Goal: Transaction & Acquisition: Purchase product/service

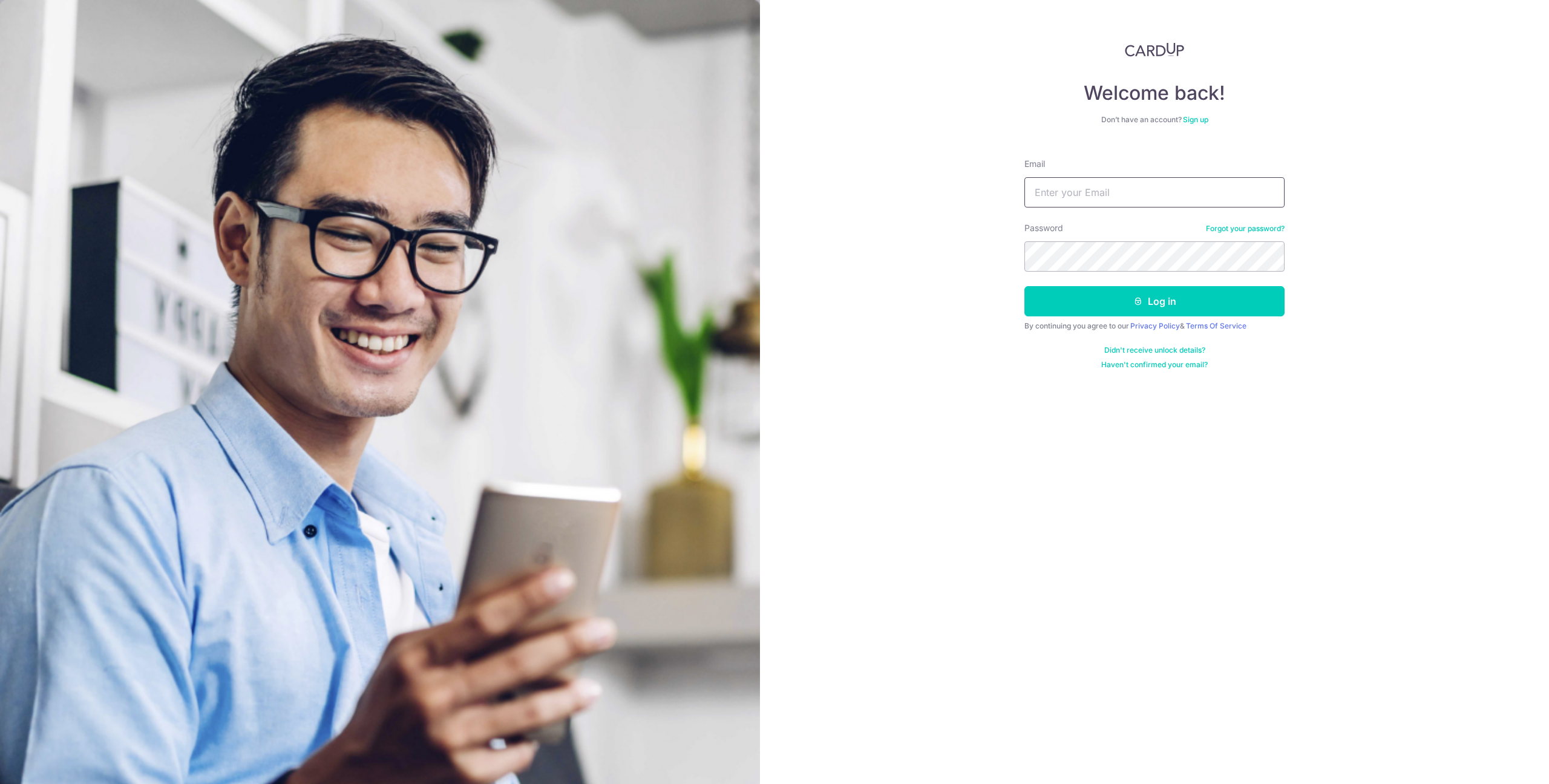
click at [1146, 194] on input "Email" at bounding box center [1154, 192] width 261 height 30
type input "[EMAIL_ADDRESS][DOMAIN_NAME]"
click at [1024, 286] on button "Log in" at bounding box center [1154, 301] width 261 height 30
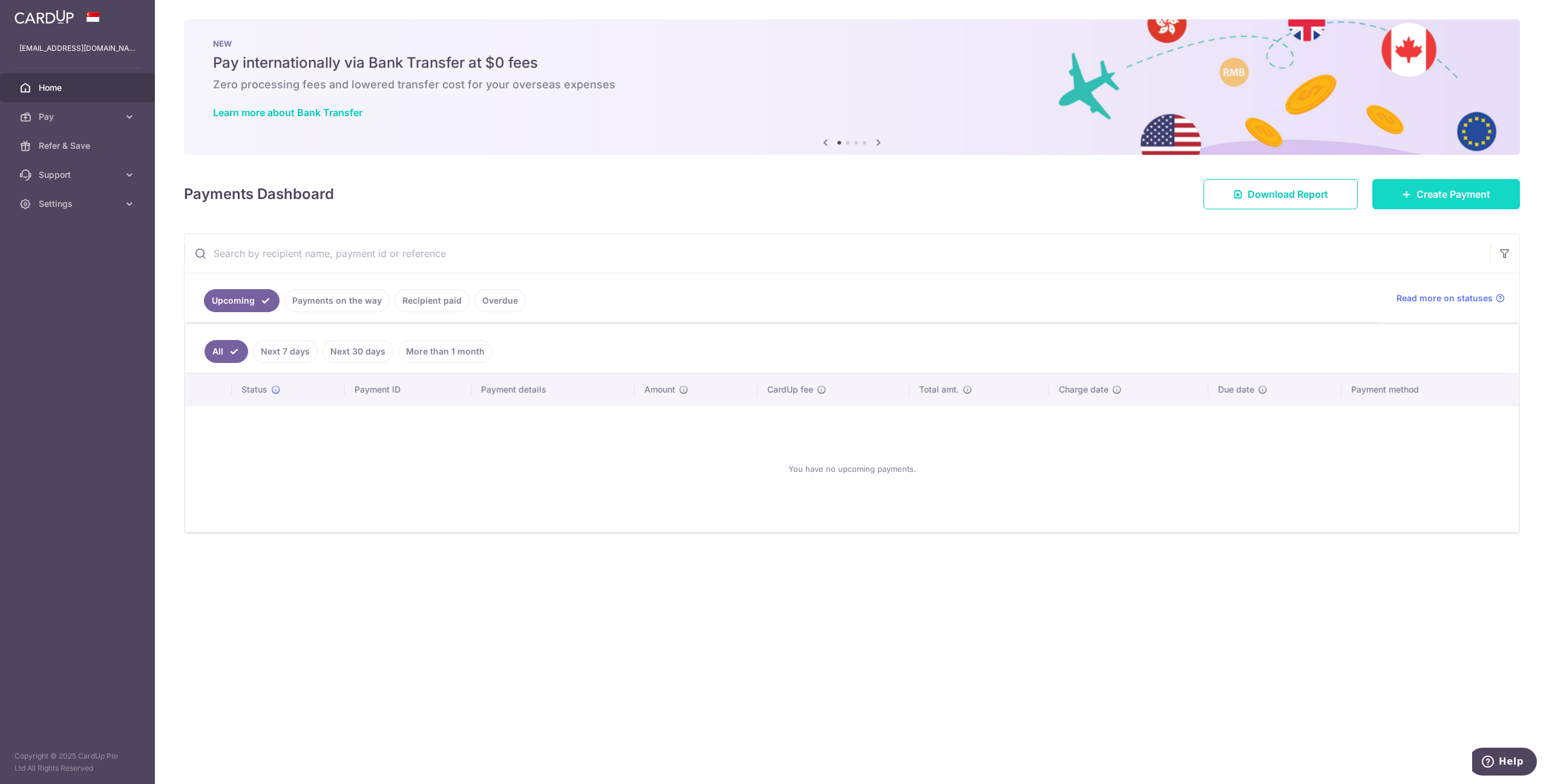
click at [1432, 192] on span "Create Payment" at bounding box center [1453, 194] width 74 height 15
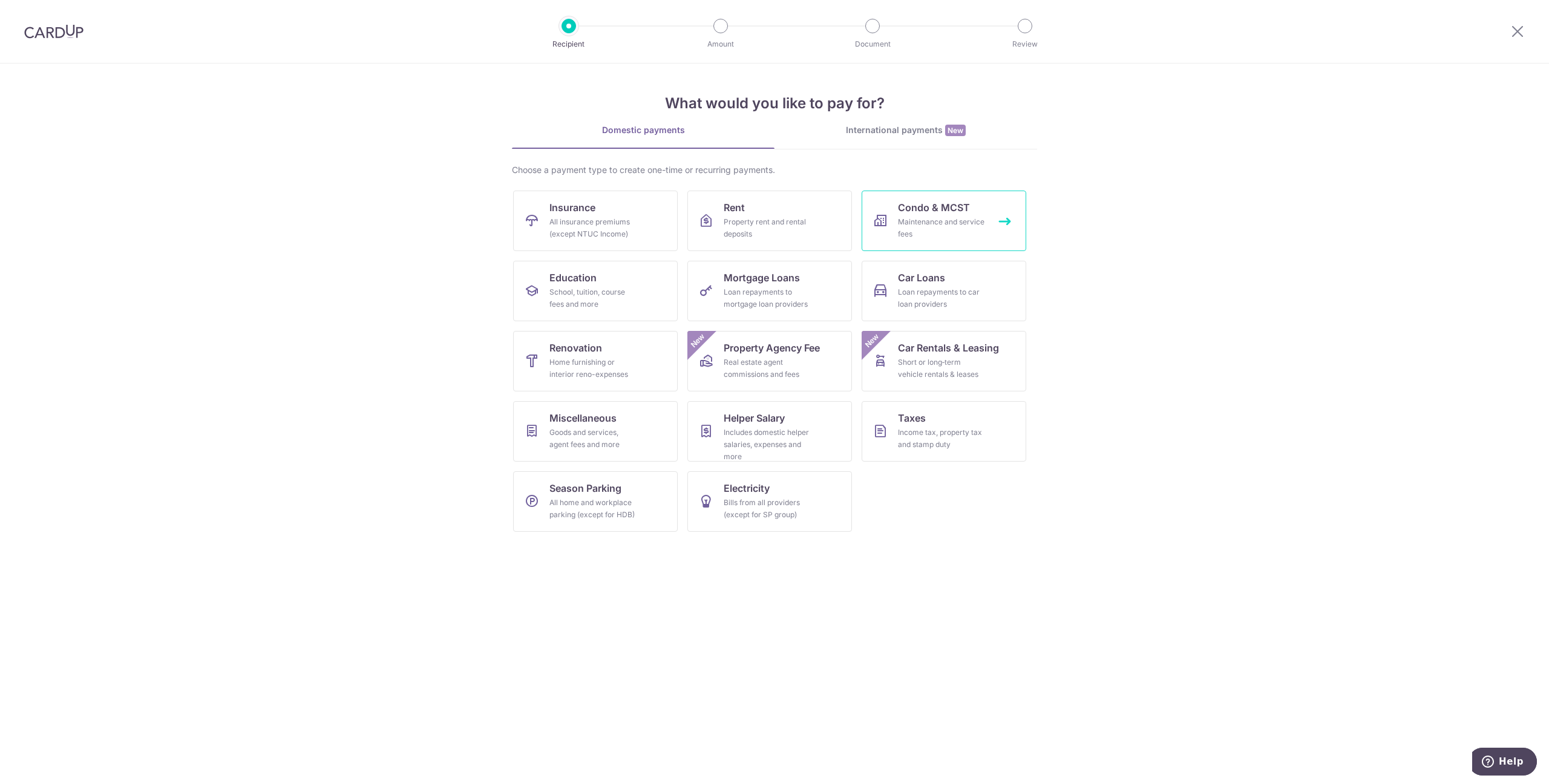
click at [915, 220] on div "Maintenance and service fees" at bounding box center [941, 228] width 87 height 24
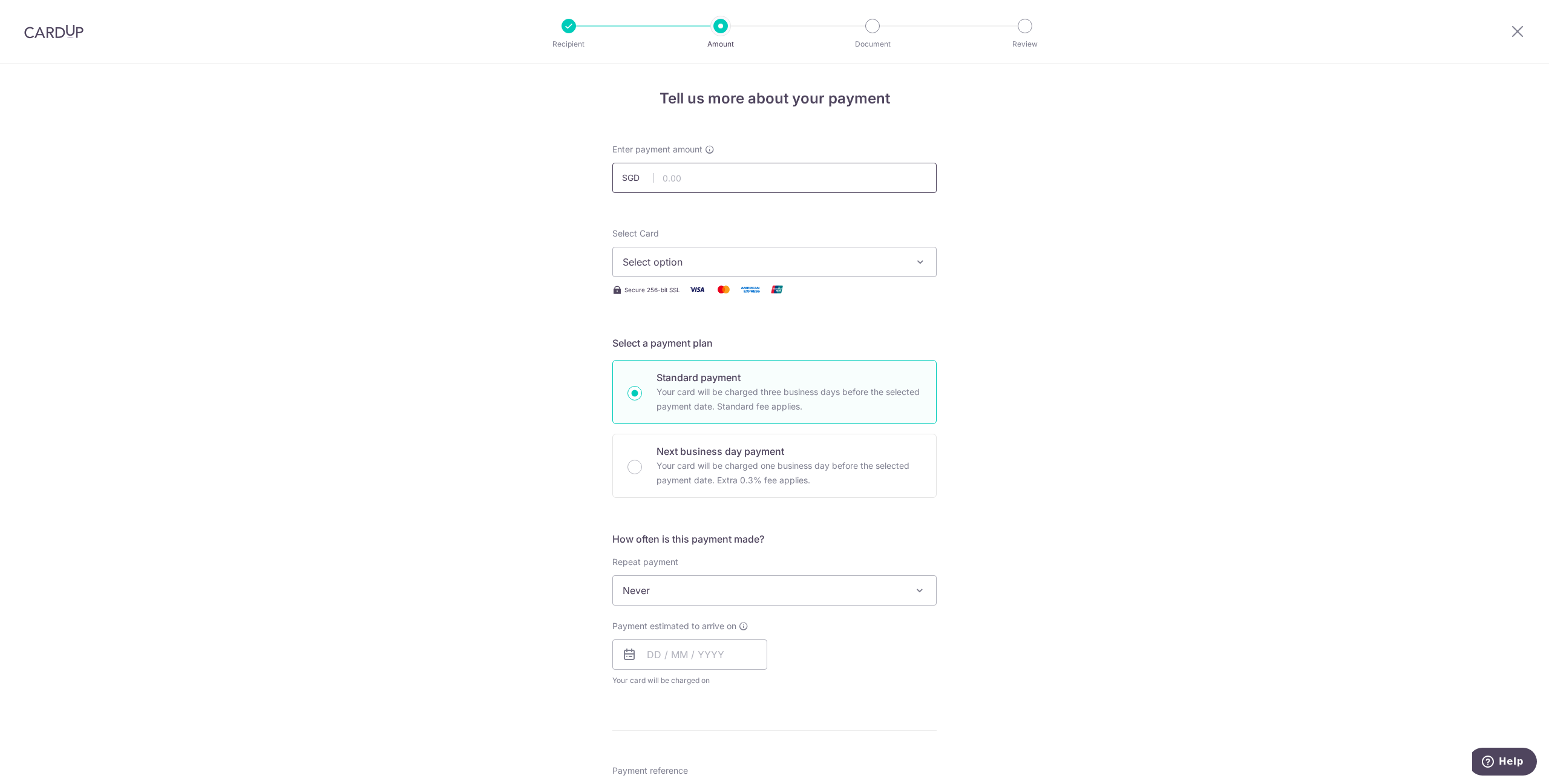
click at [749, 180] on input "text" at bounding box center [774, 177] width 325 height 30
type input "1,276.70"
click at [781, 255] on span "Select option" at bounding box center [764, 261] width 282 height 15
click at [770, 350] on span "**** 8868" at bounding box center [774, 348] width 304 height 15
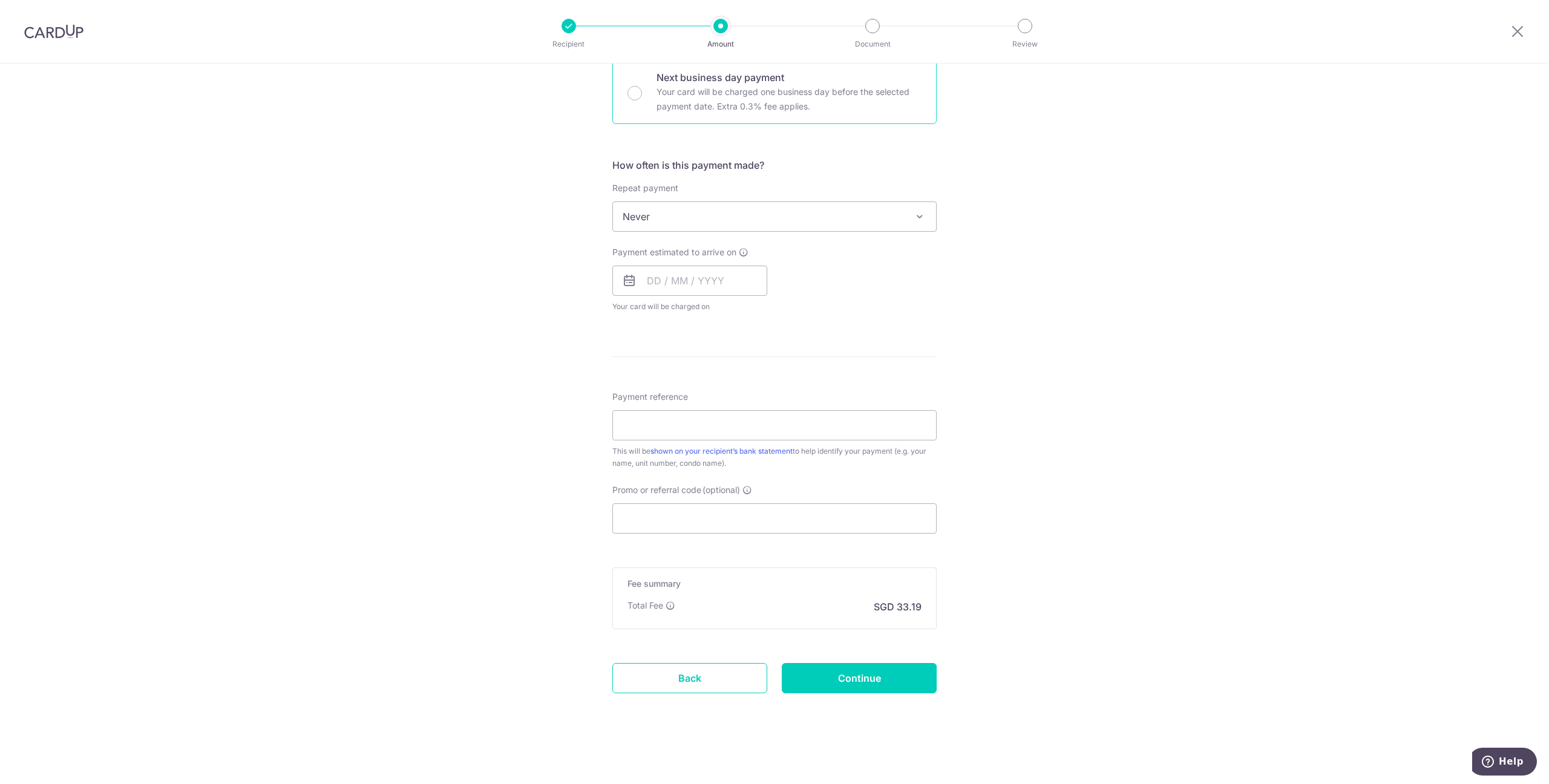
scroll to position [127, 0]
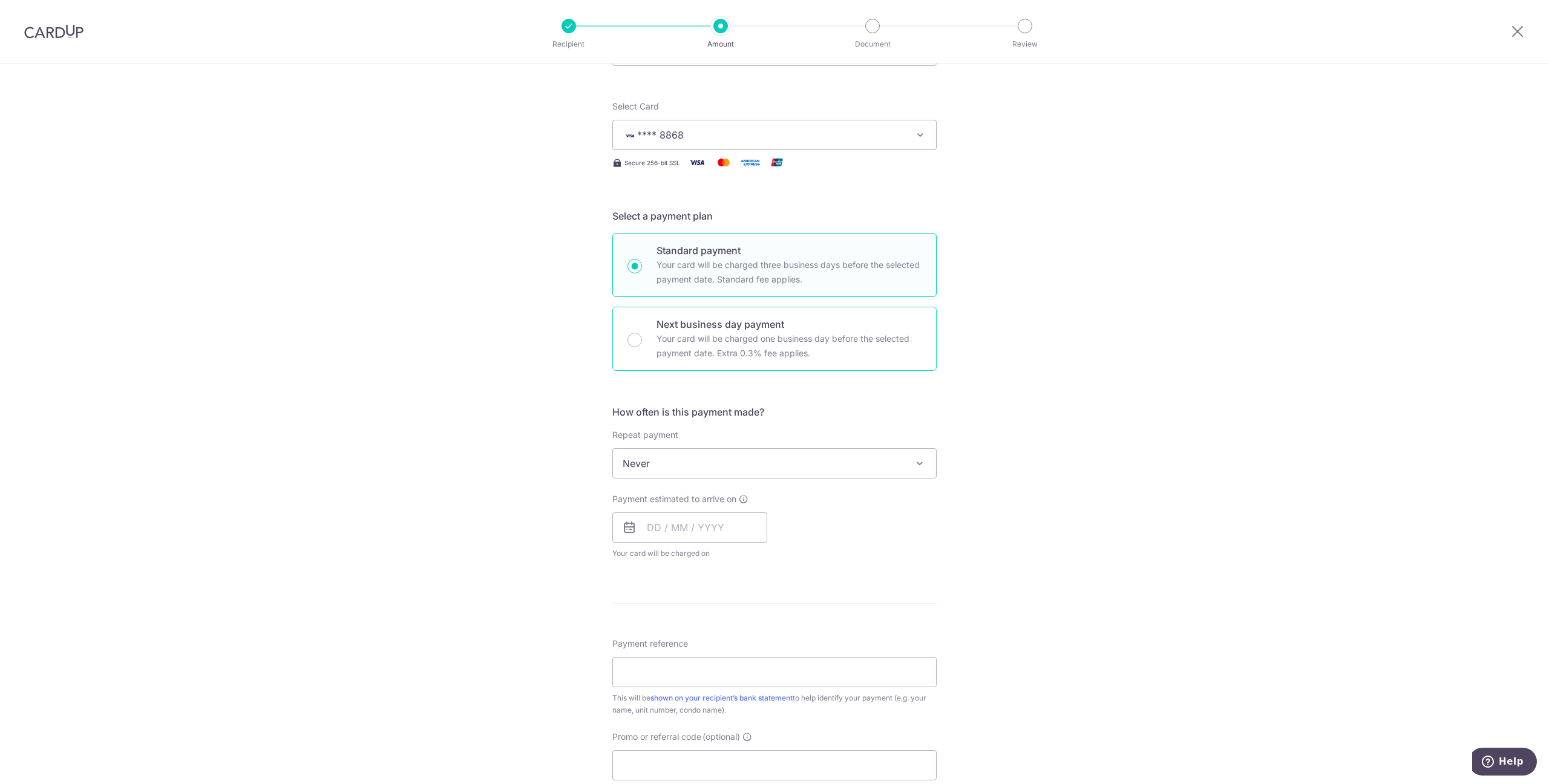
click at [740, 339] on p "Your card will be charged one business day before the selected payment date. Ex…" at bounding box center [789, 346] width 265 height 29
click at [642, 339] on input "Next business day payment Your card will be charged one business day before the…" at bounding box center [635, 339] width 15 height 15
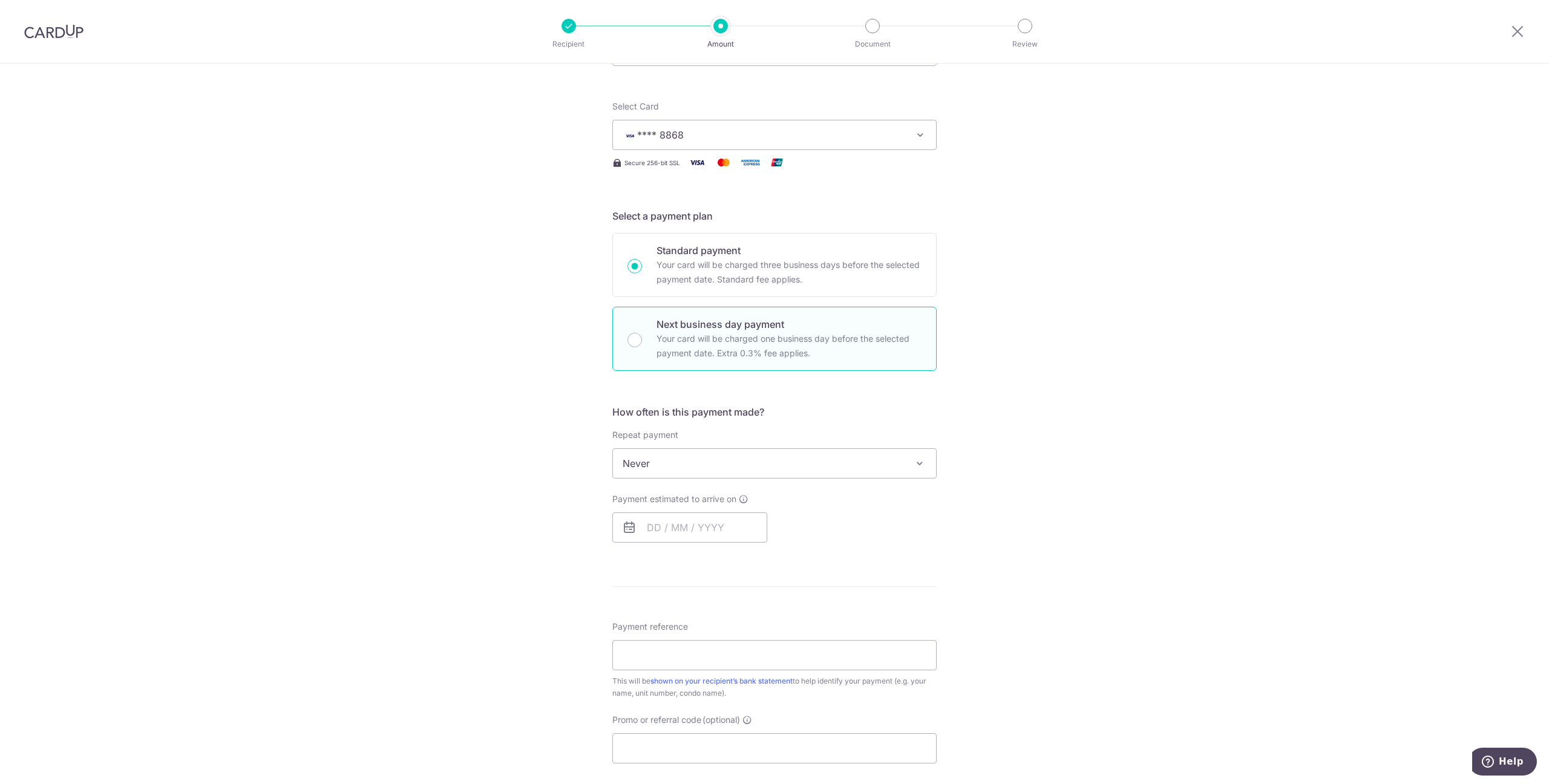
radio input "false"
radio input "true"
click at [726, 468] on span "Never" at bounding box center [774, 464] width 323 height 29
click at [729, 533] on input "text" at bounding box center [689, 527] width 155 height 30
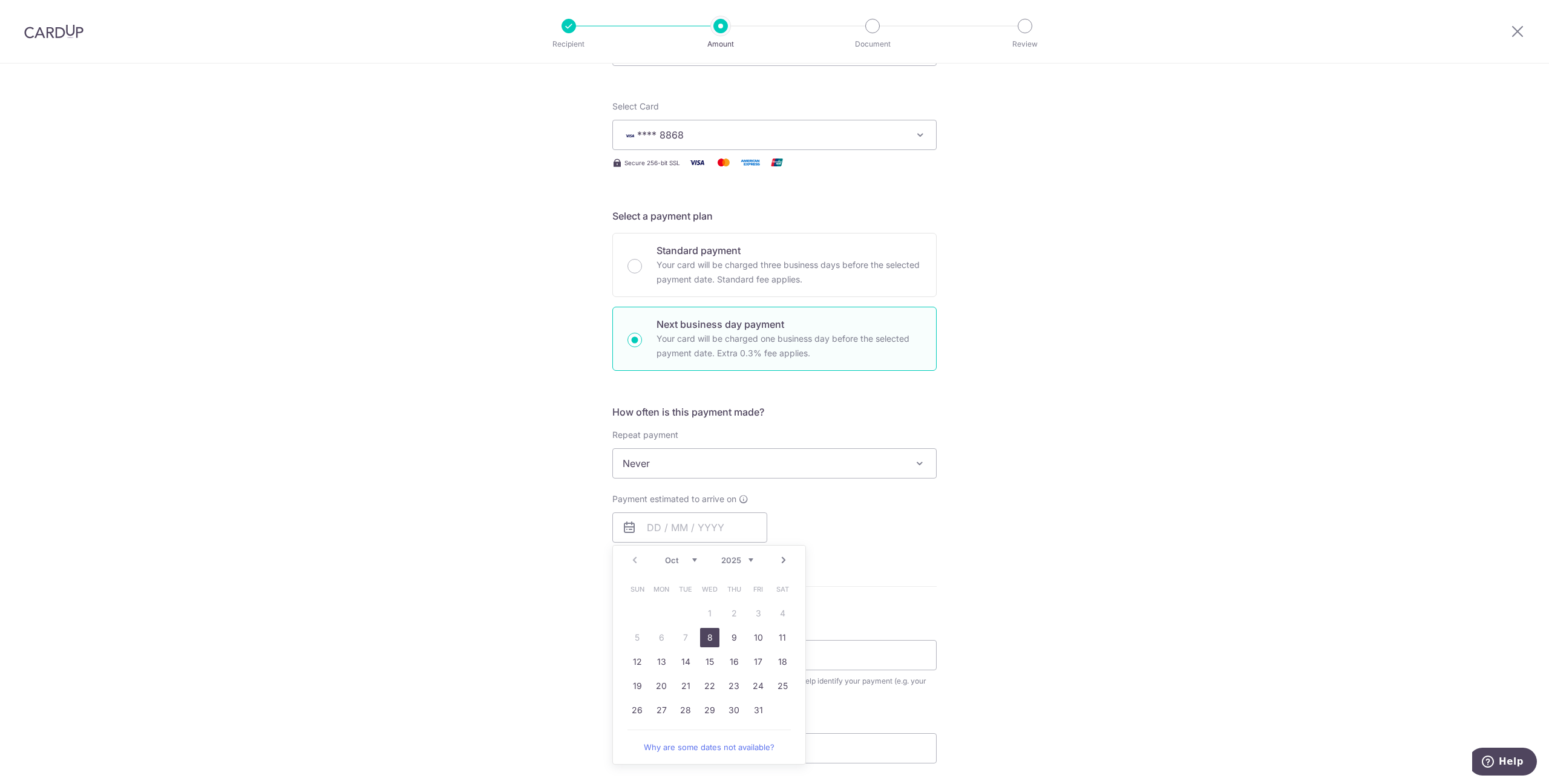
click at [778, 562] on link "Next" at bounding box center [784, 560] width 15 height 15
click at [662, 638] on link "3" at bounding box center [662, 637] width 19 height 19
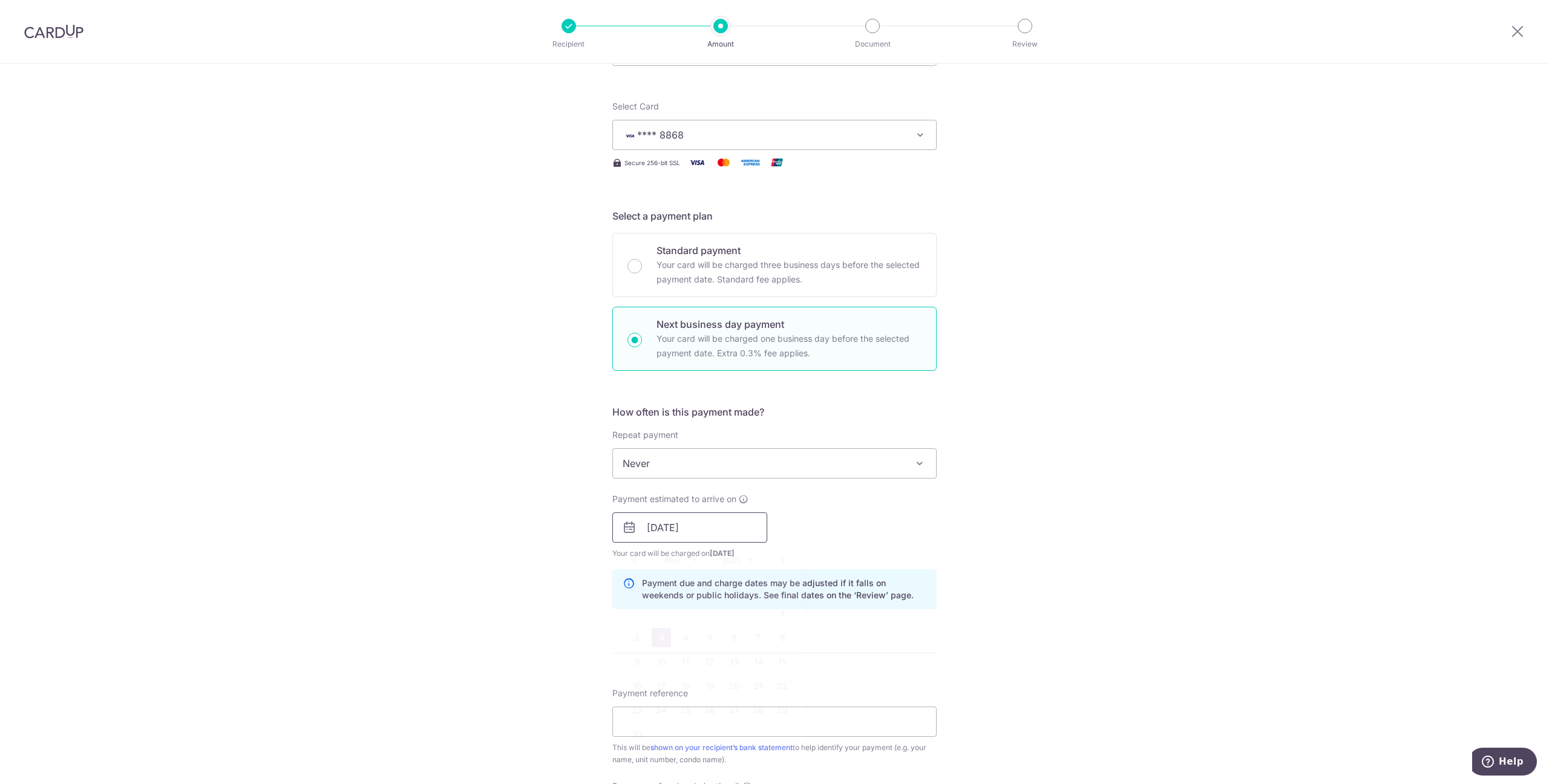
click at [726, 533] on input "03/11/2025" at bounding box center [689, 527] width 155 height 30
click at [630, 562] on link "Prev" at bounding box center [635, 560] width 15 height 15
click at [779, 562] on link "Next" at bounding box center [784, 560] width 15 height 15
click at [684, 646] on link "4" at bounding box center [686, 637] width 19 height 19
type input "04/11/2025"
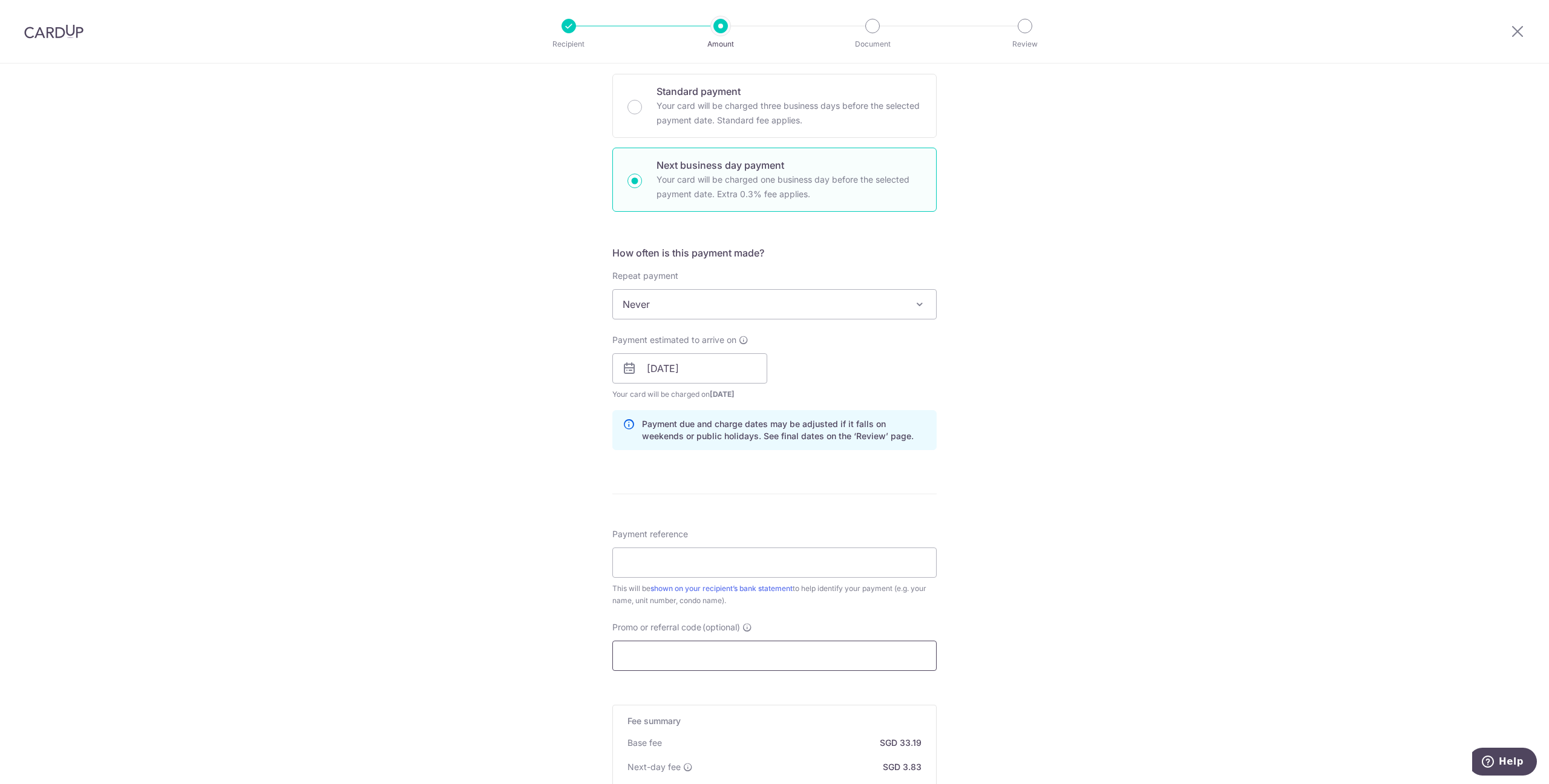
scroll to position [312, 0]
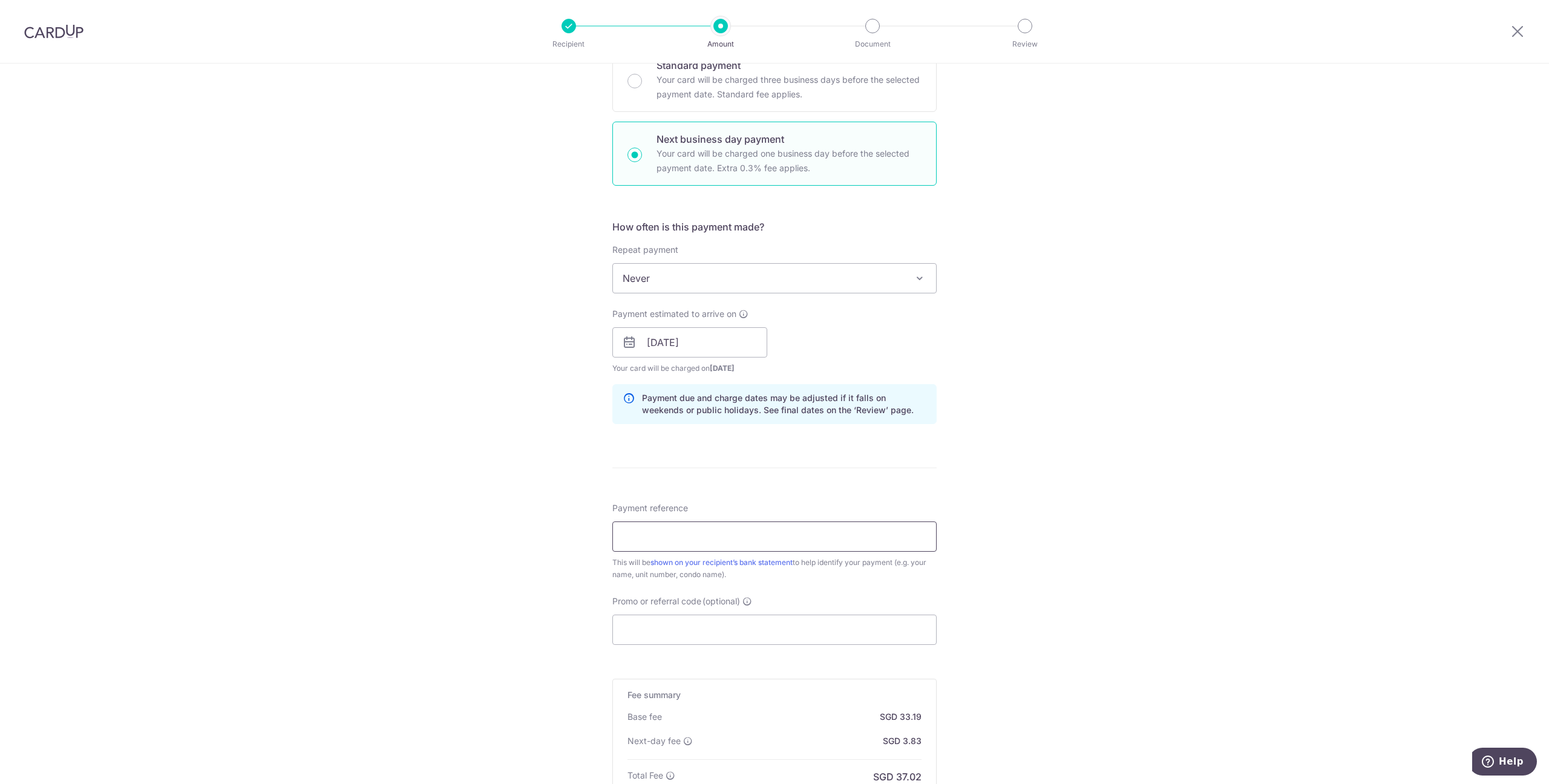
click at [794, 537] on input "Payment reference" at bounding box center [774, 536] width 325 height 30
click at [791, 549] on input "Payment reference" at bounding box center [774, 536] width 325 height 30
click at [786, 532] on input "Payment reference" at bounding box center [774, 536] width 325 height 30
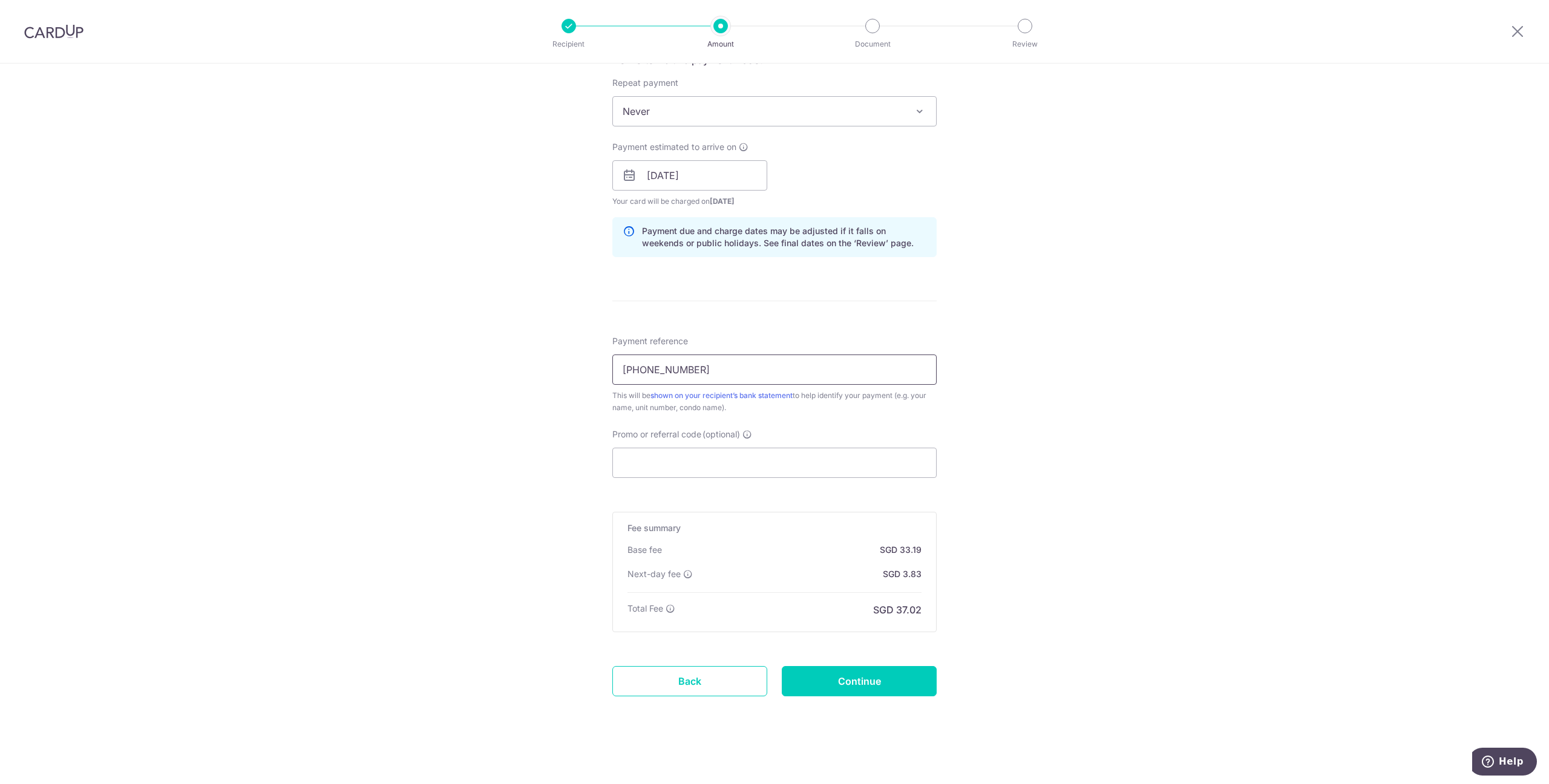
scroll to position [482, 0]
type input "025-07-02"
click at [776, 459] on input "Promo or referral code (optional)" at bounding box center [774, 459] width 325 height 30
drag, startPoint x: 733, startPoint y: 455, endPoint x: 461, endPoint y: 465, distance: 272.2
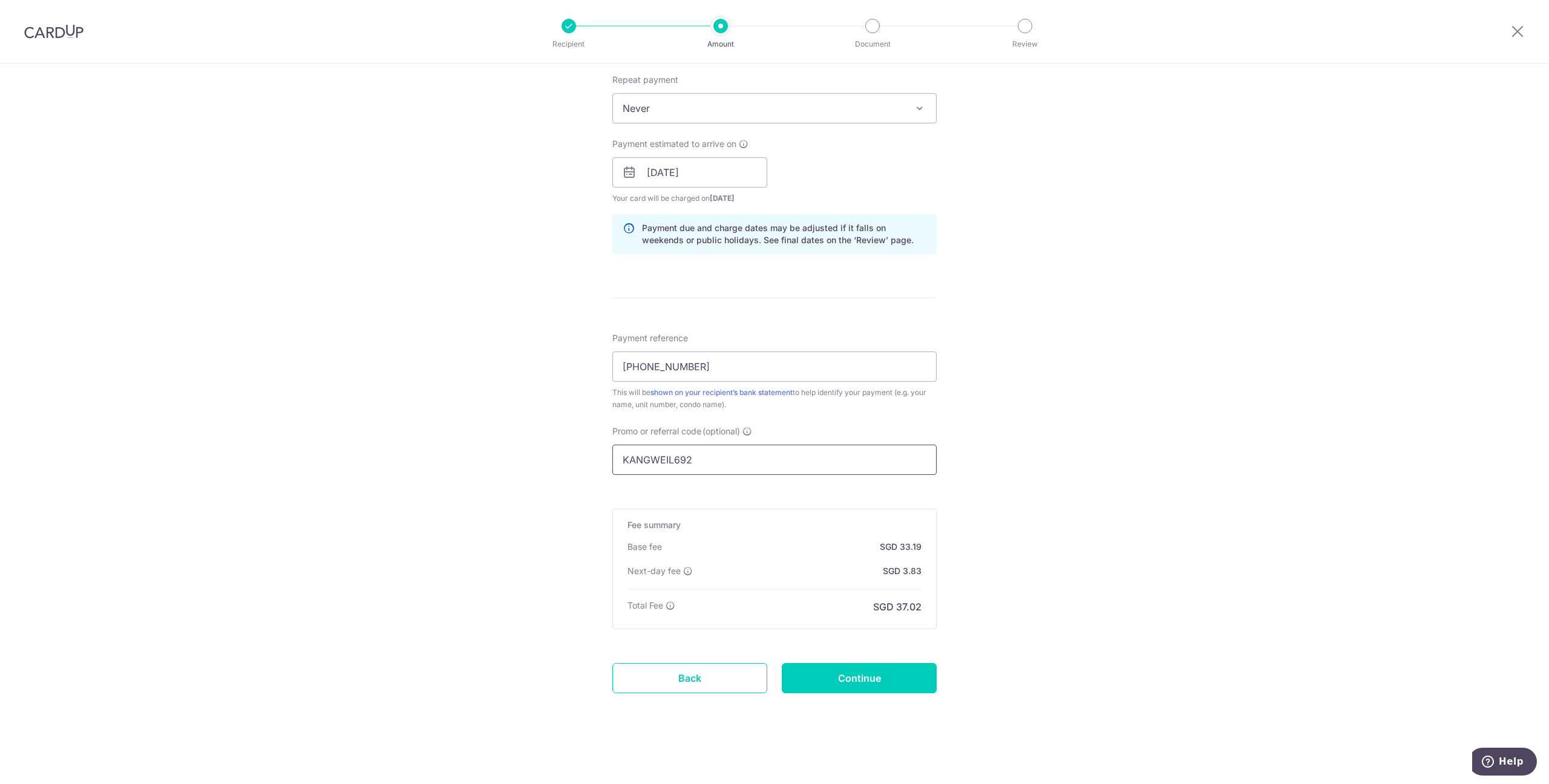
click at [612, 465] on input "KANGWEIL692" at bounding box center [774, 459] width 325 height 30
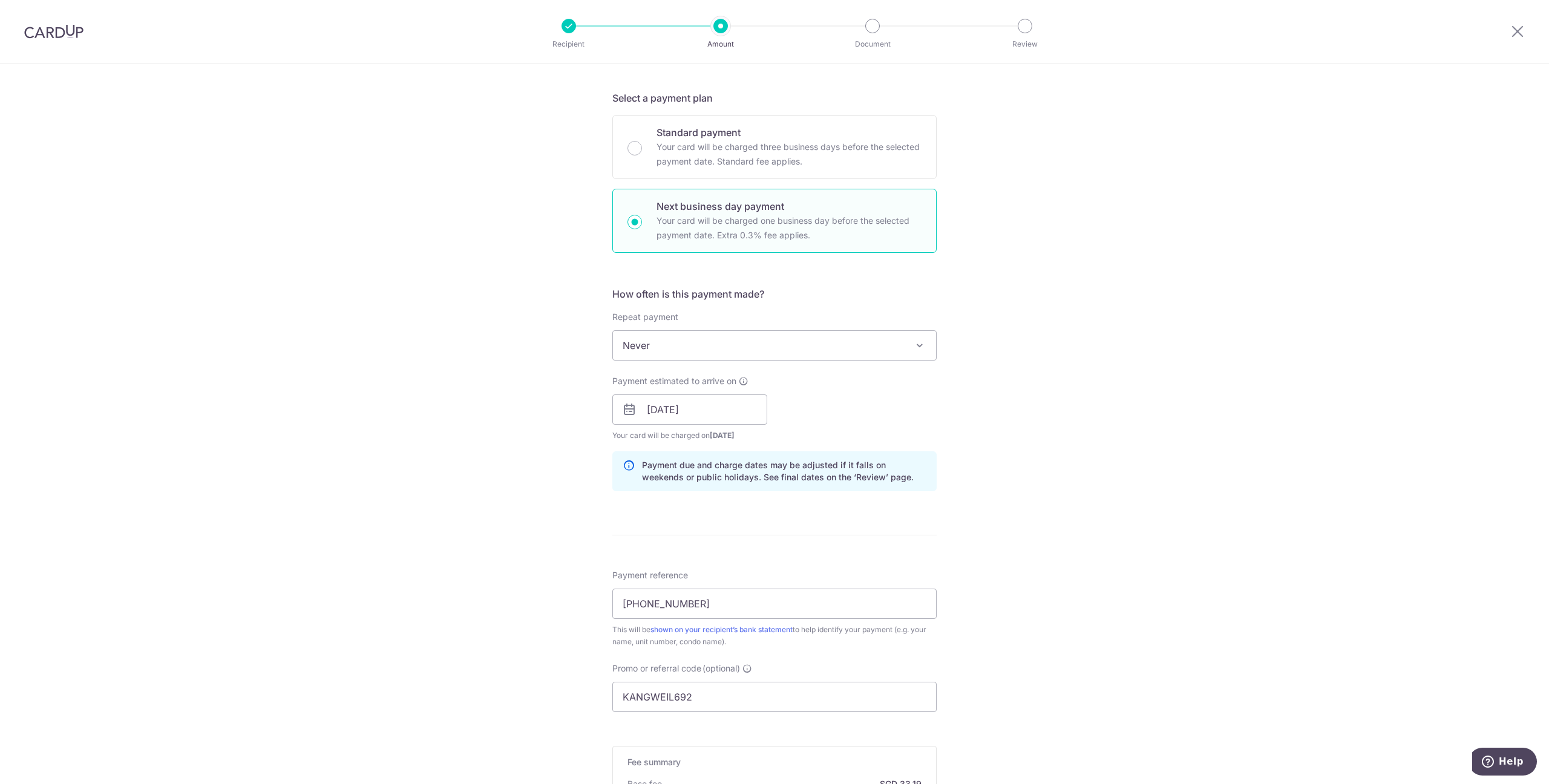
scroll to position [247, 0]
drag, startPoint x: 719, startPoint y: 688, endPoint x: 542, endPoint y: 684, distance: 177.0
click at [612, 684] on input "KANGWEIL692" at bounding box center [774, 695] width 325 height 30
drag, startPoint x: 626, startPoint y: 702, endPoint x: 559, endPoint y: 698, distance: 67.1
click at [612, 698] on input "t" at bounding box center [774, 695] width 325 height 30
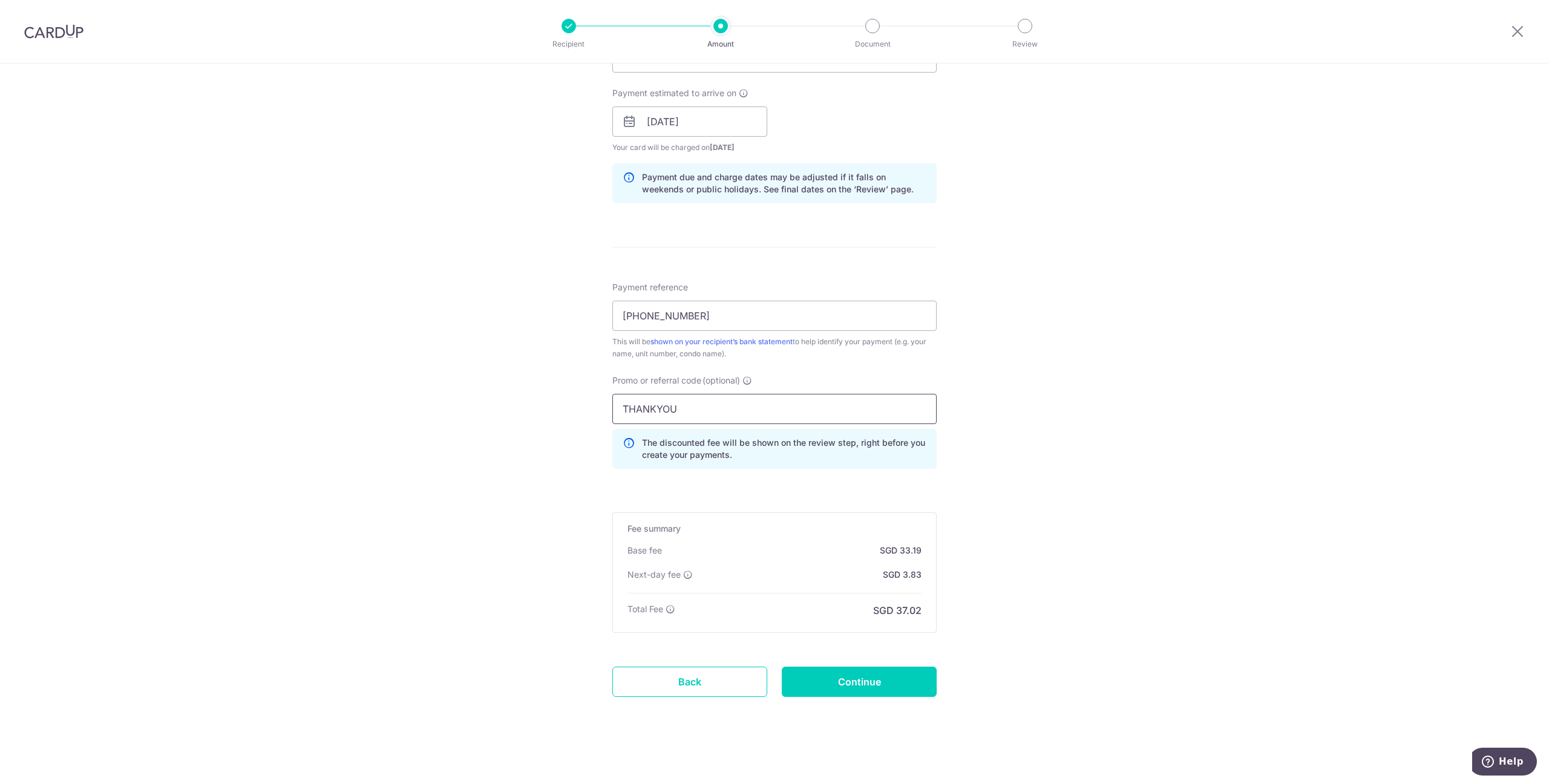
scroll to position [537, 0]
type input "THANKYOU"
click at [857, 674] on input "Continue" at bounding box center [859, 678] width 155 height 30
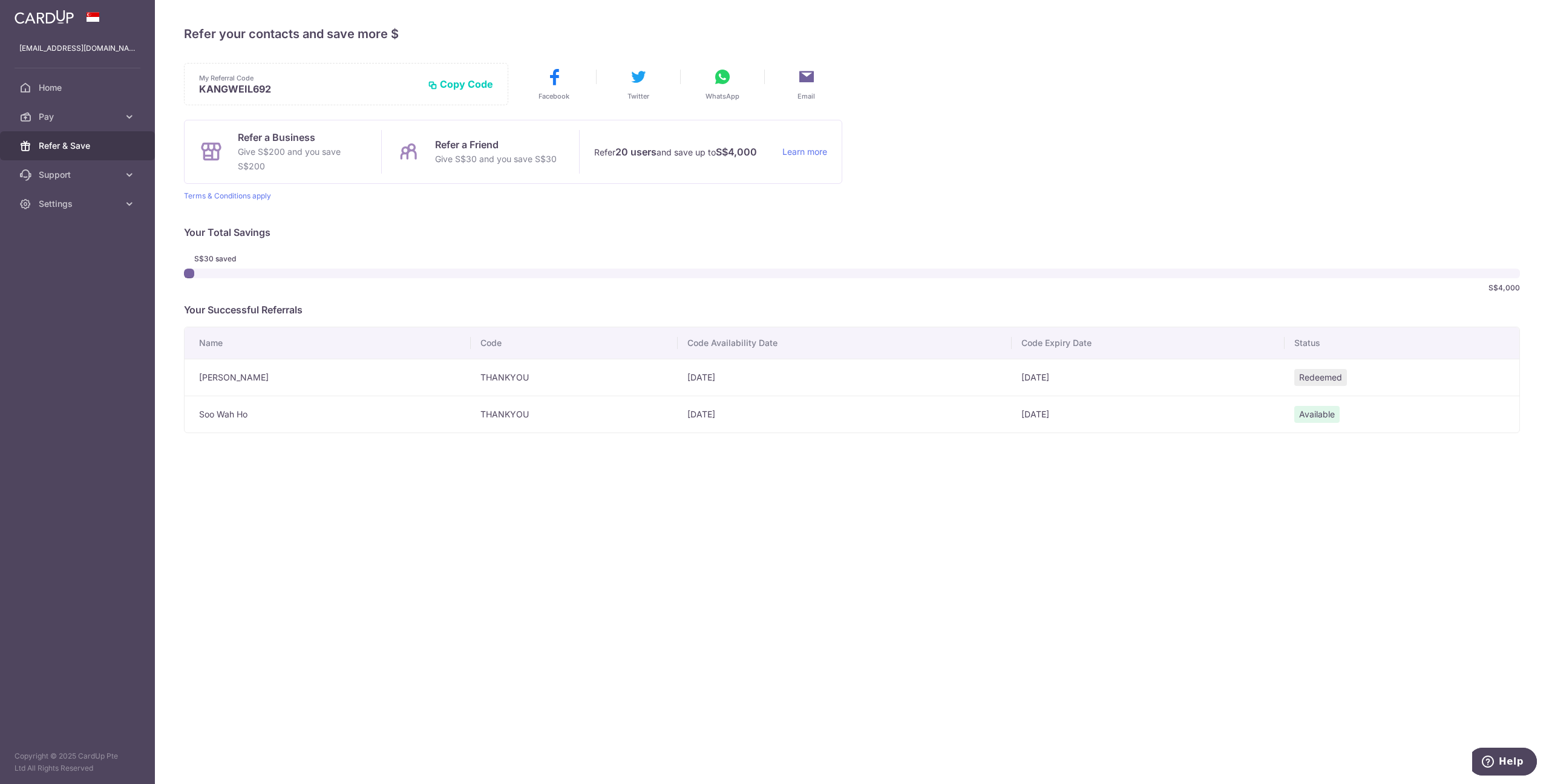
click at [434, 405] on td "Soo Wah Ho" at bounding box center [327, 414] width 287 height 37
click at [539, 411] on td "THANKYOU" at bounding box center [574, 414] width 207 height 37
click at [494, 414] on td "THANKYOU" at bounding box center [574, 414] width 207 height 37
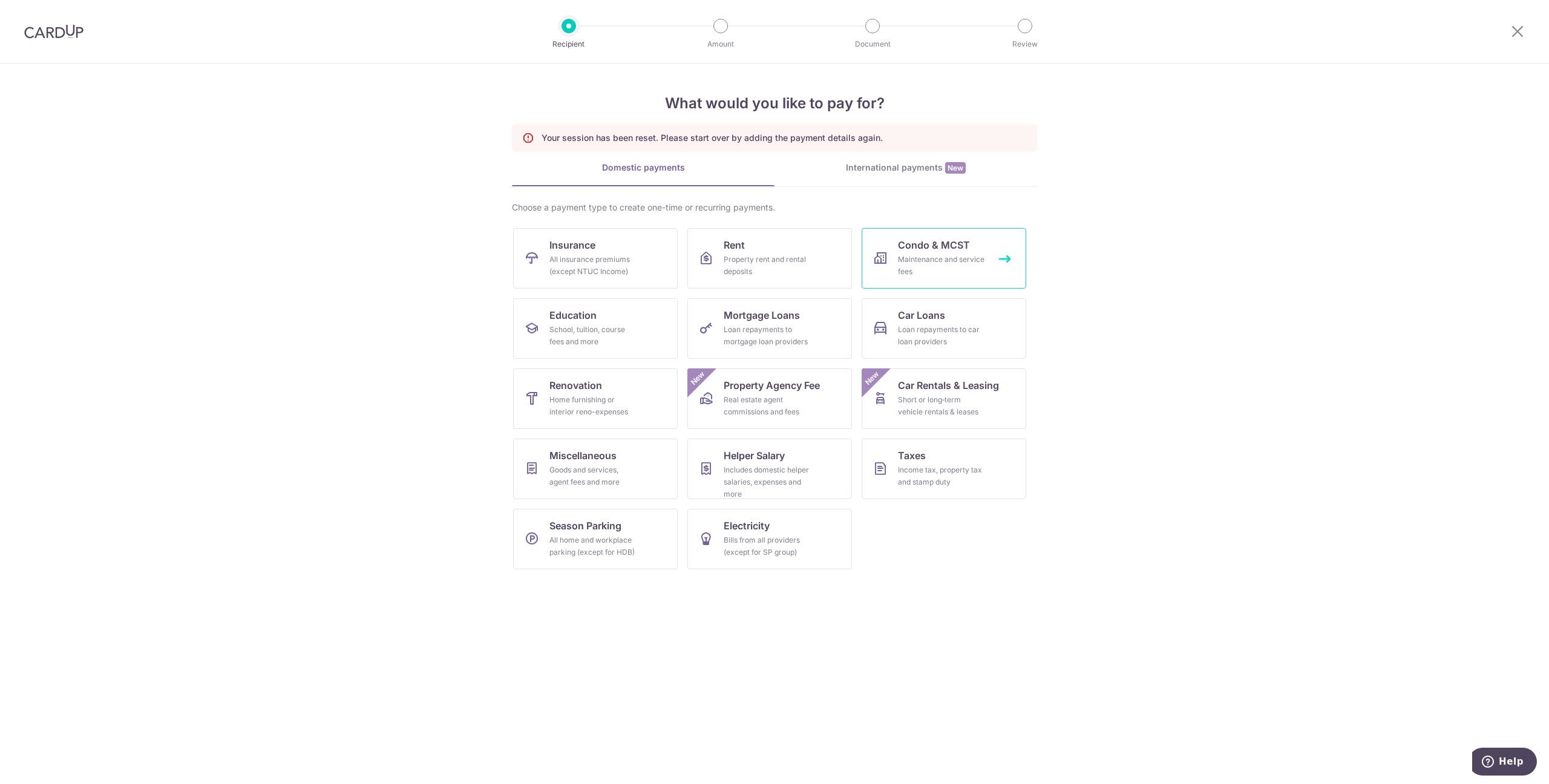
click at [910, 258] on div "Maintenance and service fees" at bounding box center [941, 266] width 87 height 24
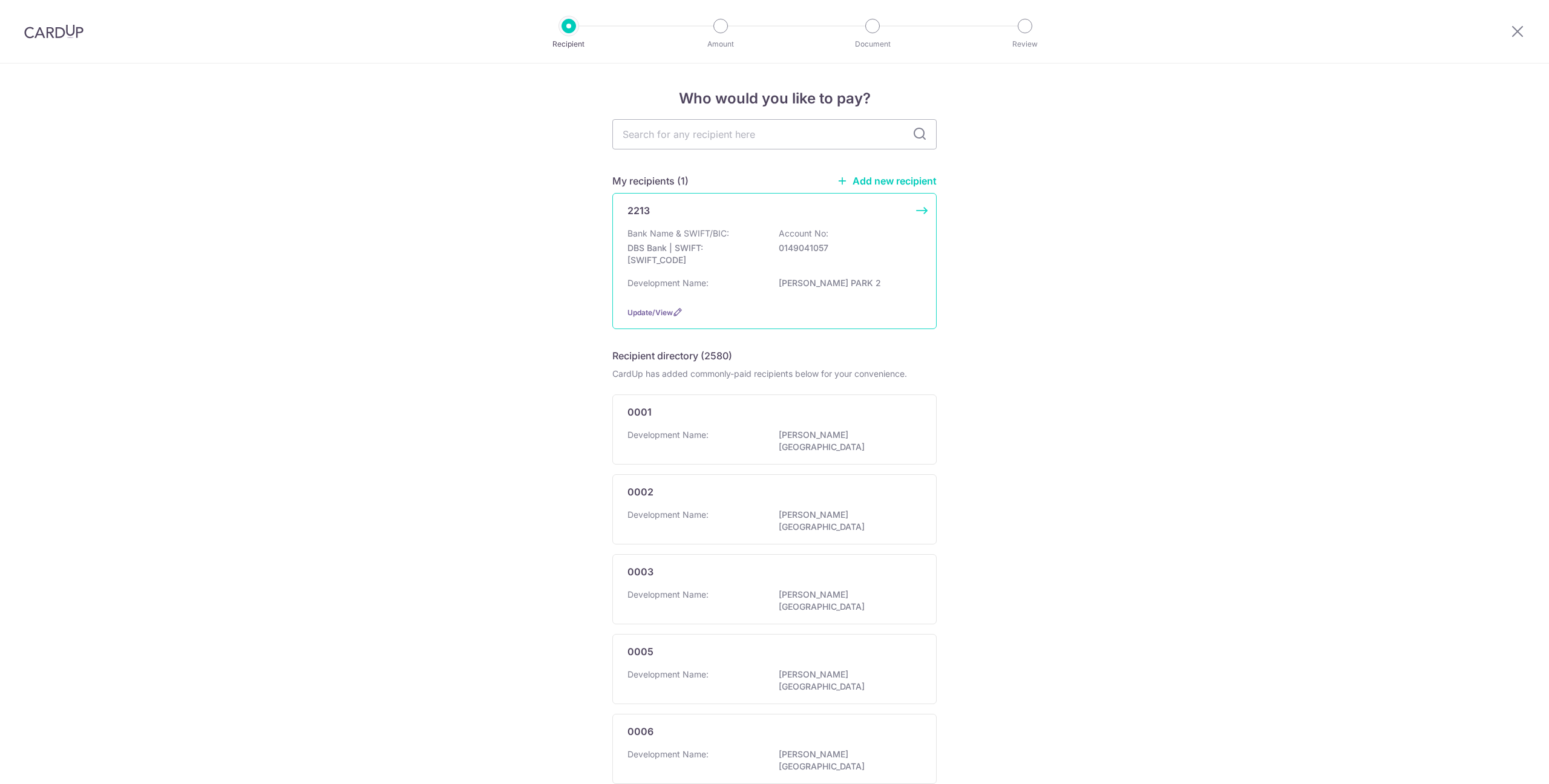
drag, startPoint x: 0, startPoint y: 0, endPoint x: 726, endPoint y: 239, distance: 764.3
click at [726, 239] on p "Bank Name & SWIFT/BIC:" at bounding box center [678, 234] width 101 height 12
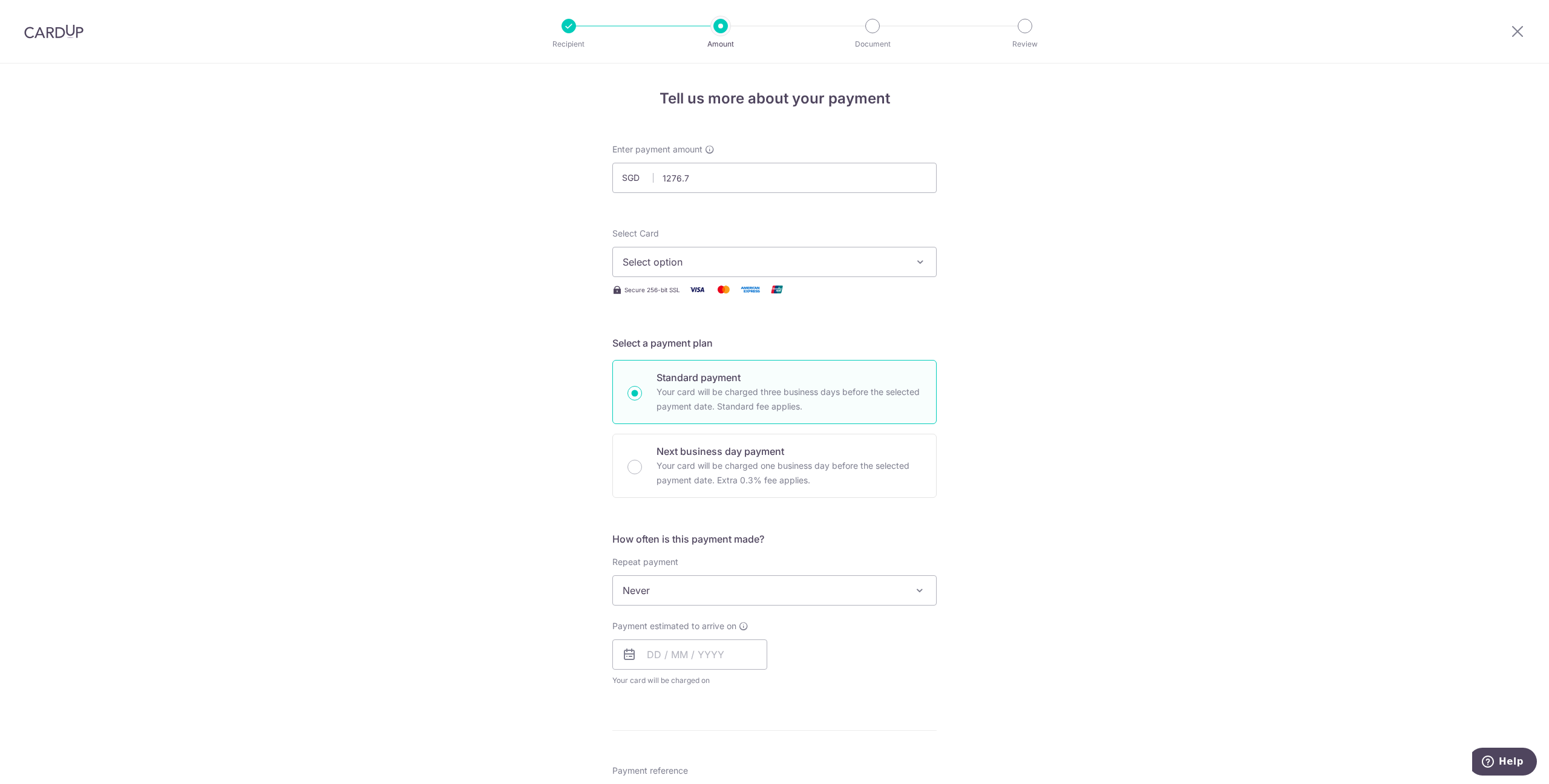
type input "1,276.70"
click at [699, 270] on button "Select option" at bounding box center [774, 261] width 325 height 30
click at [725, 344] on span "**** 8868" at bounding box center [774, 348] width 304 height 15
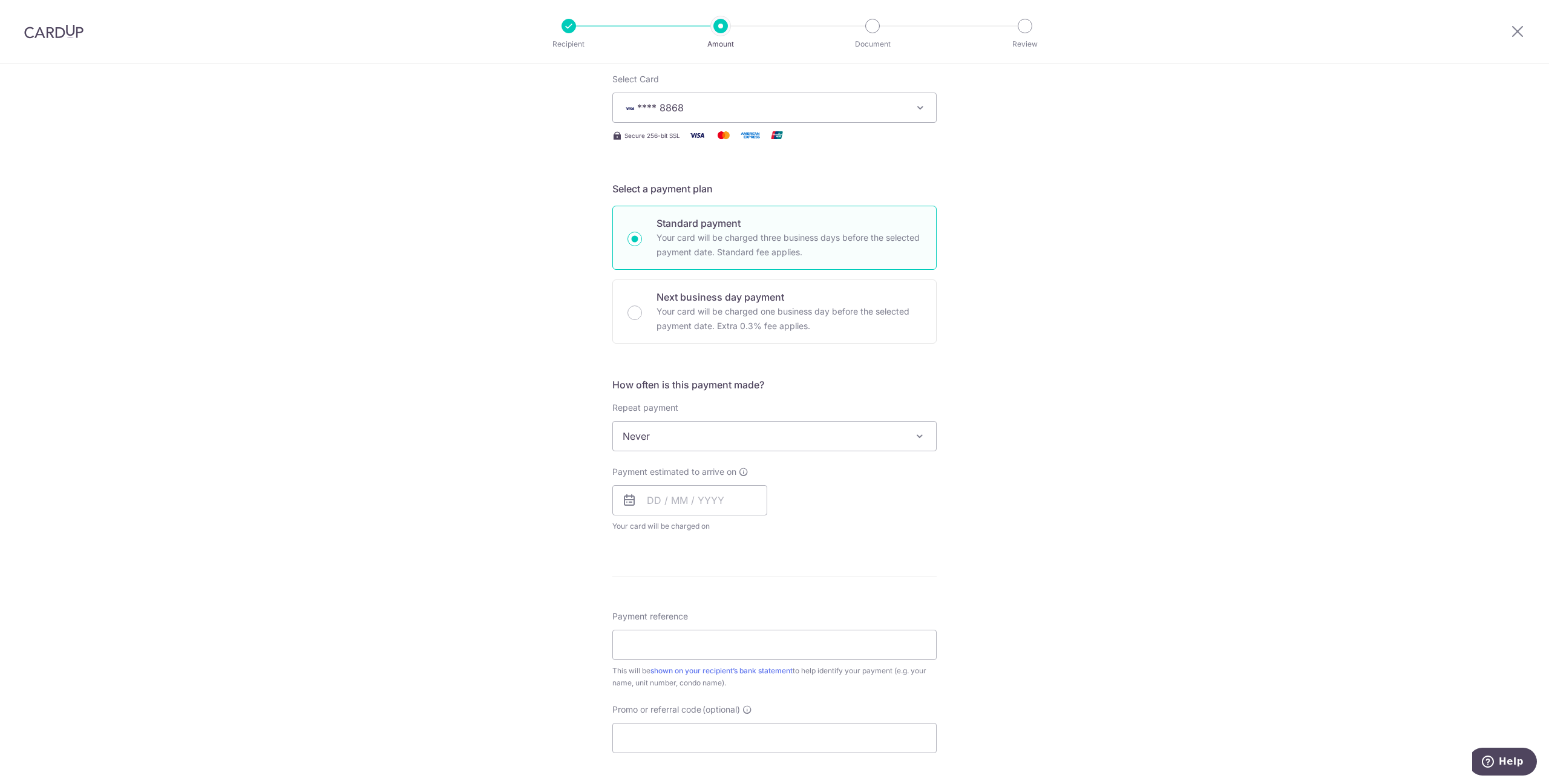
scroll to position [185, 0]
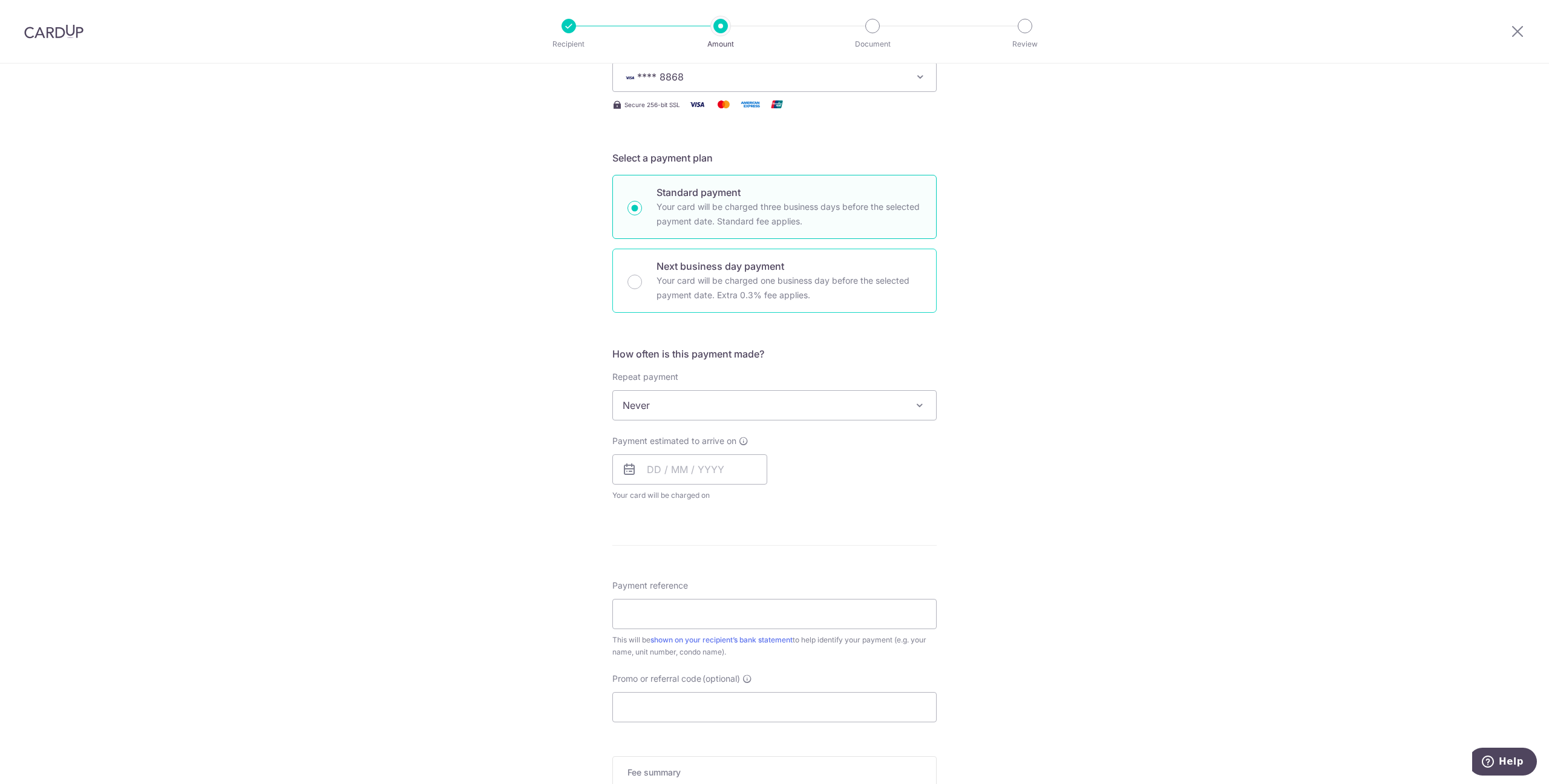
click at [715, 292] on p "Your card will be charged one business day before the selected payment date. Ex…" at bounding box center [789, 288] width 265 height 29
click at [642, 289] on input "Next business day payment Your card will be charged one business day before the…" at bounding box center [635, 281] width 15 height 15
radio input "false"
radio input "true"
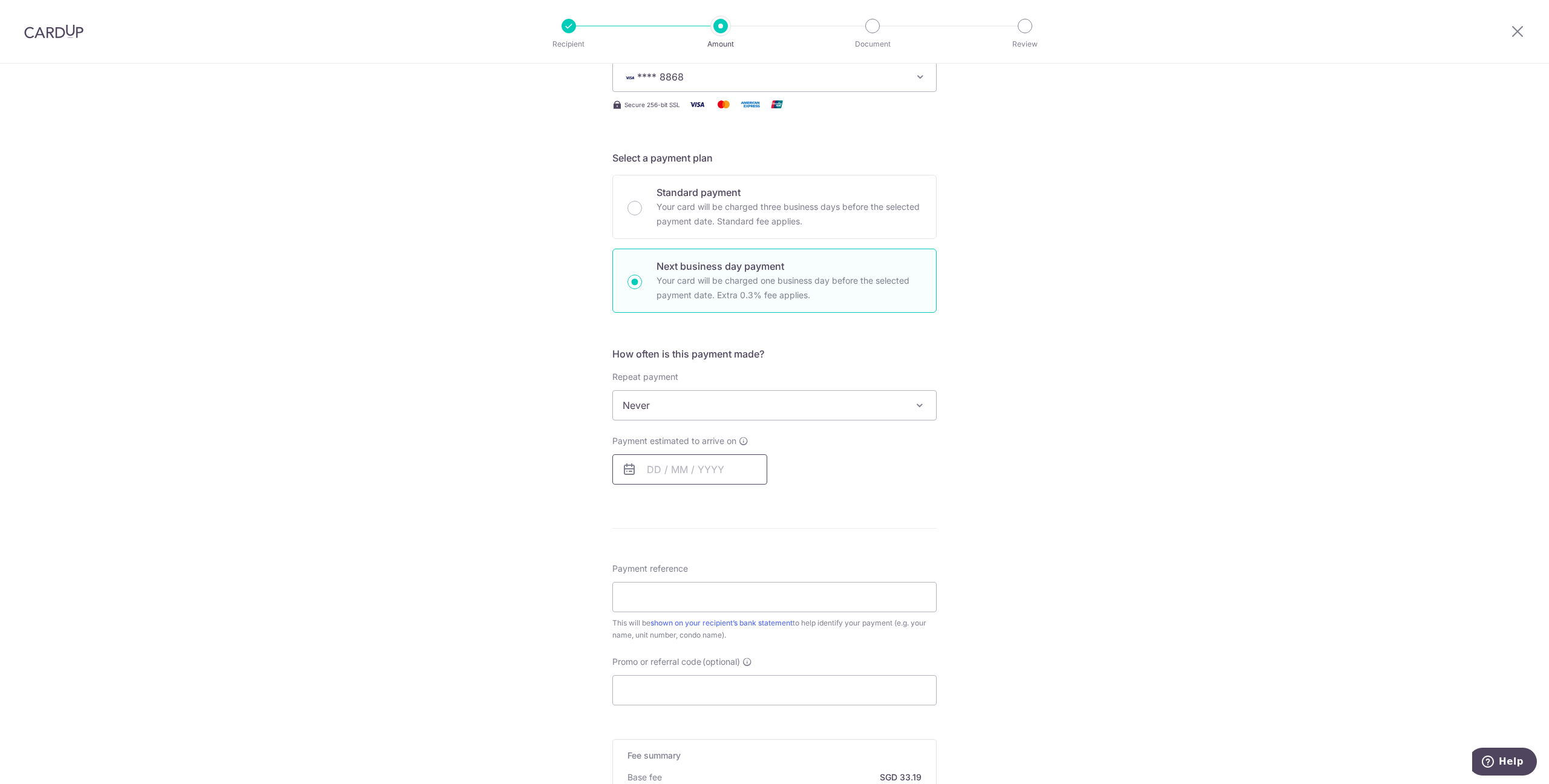
click at [713, 473] on input "text" at bounding box center [689, 469] width 155 height 30
click at [781, 500] on link "Next" at bounding box center [784, 502] width 15 height 15
click at [684, 582] on link "4" at bounding box center [686, 579] width 19 height 19
type input "[DATE]"
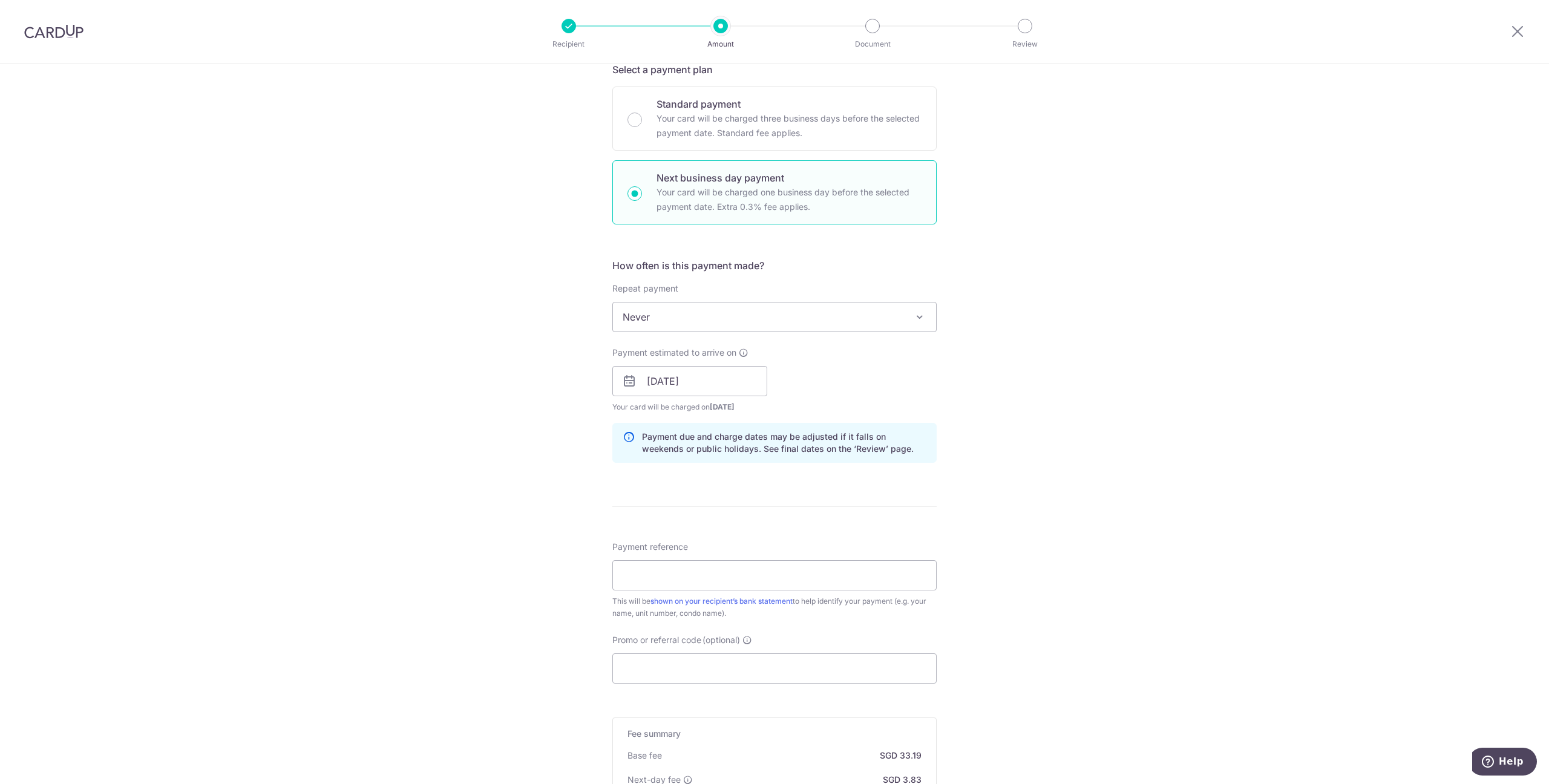
scroll to position [370, 0]
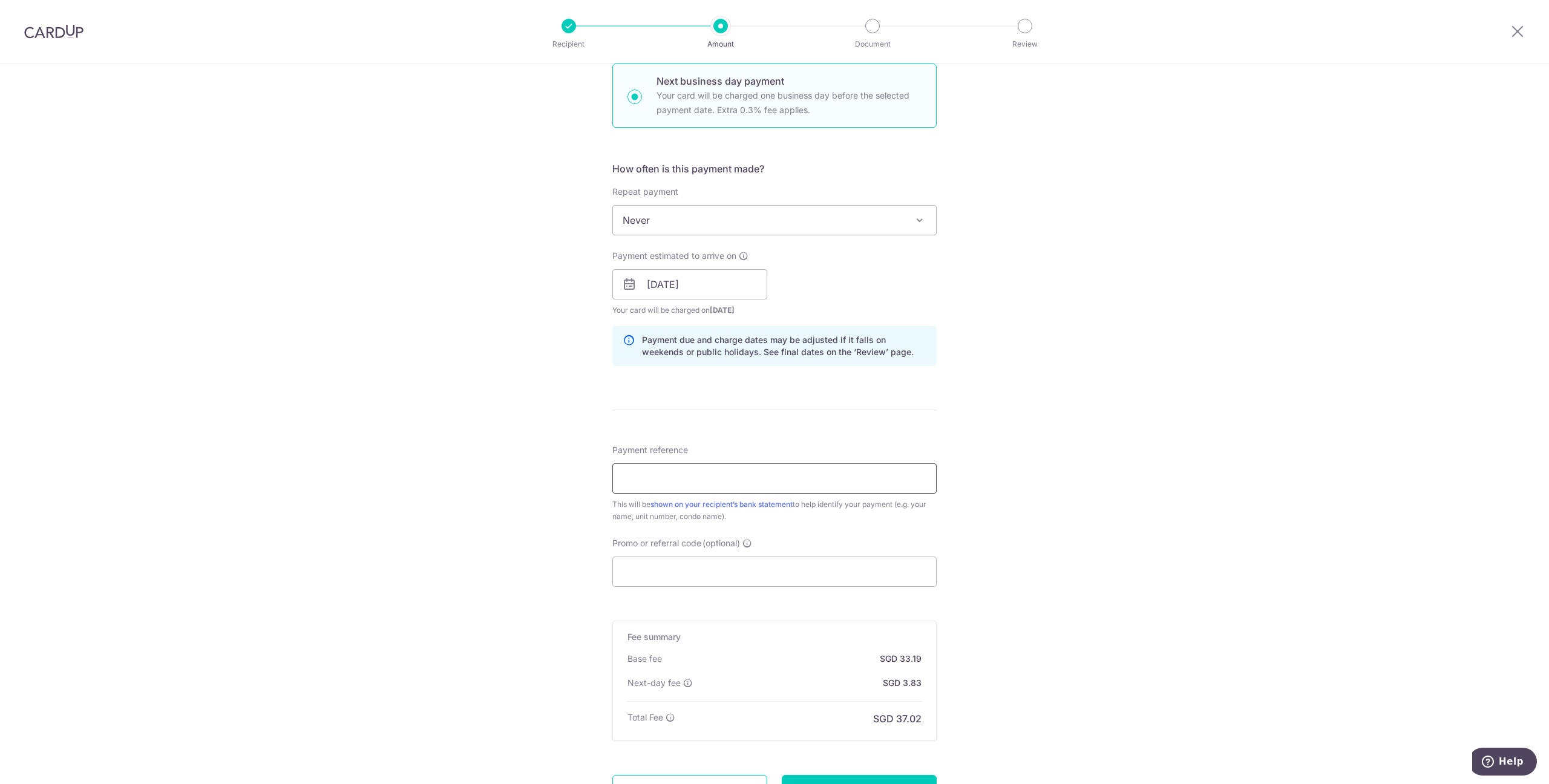
click at [688, 486] on input "Payment reference" at bounding box center [774, 478] width 325 height 30
type input "025-07-02"
click at [682, 573] on input "Promo or referral code (optional)" at bounding box center [774, 571] width 325 height 30
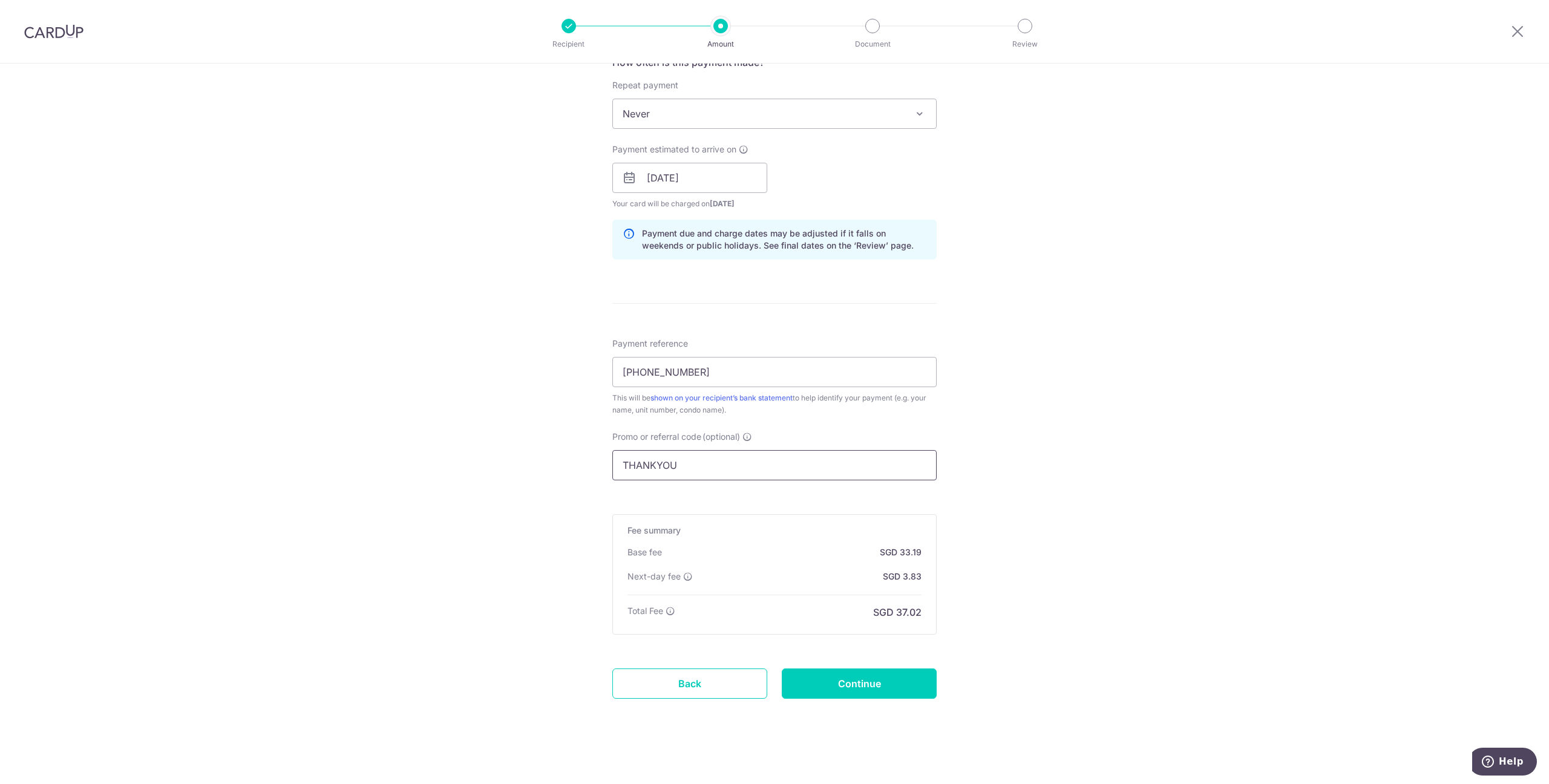
scroll to position [482, 0]
type input "THANKYOU"
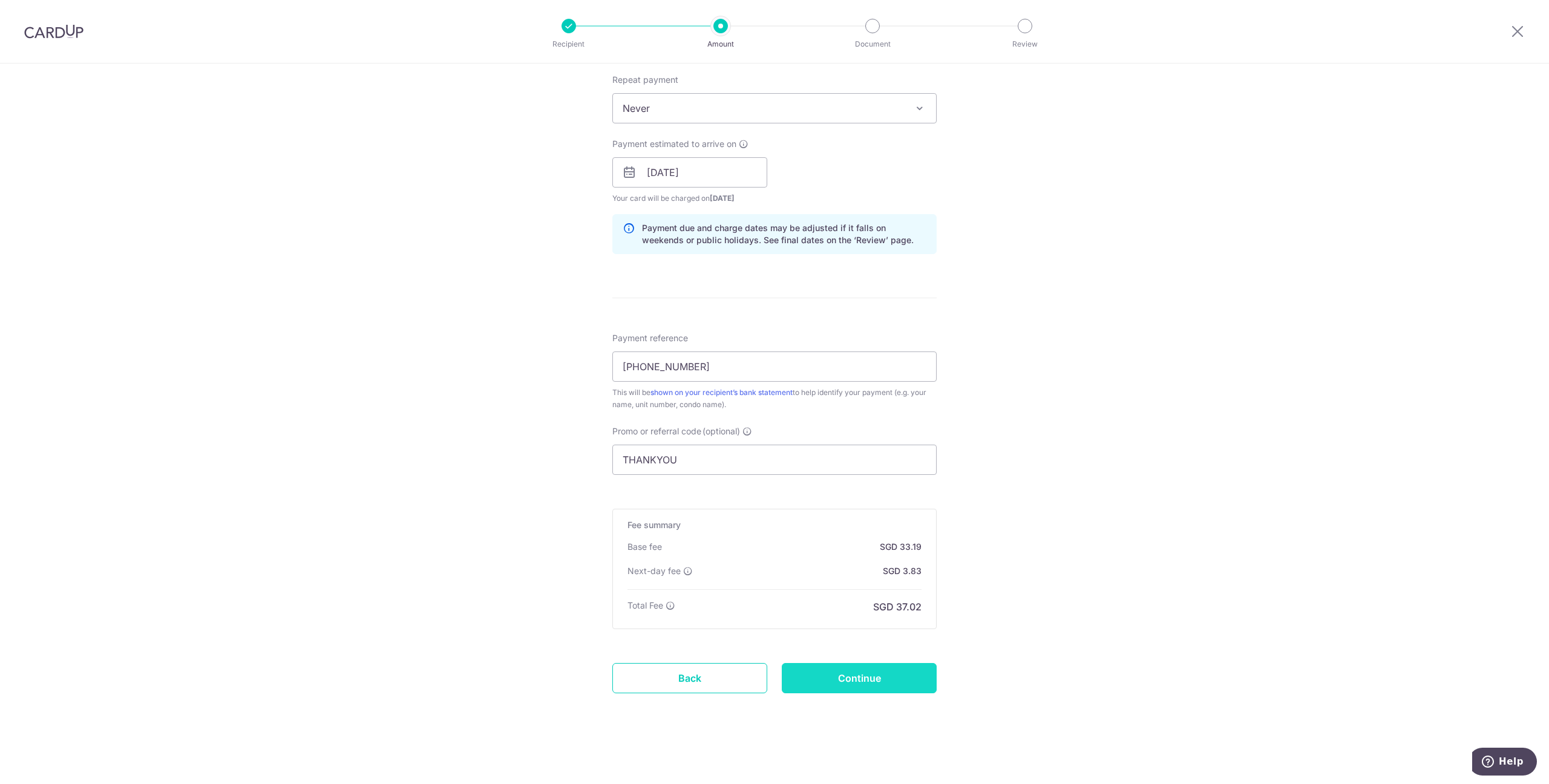
click at [848, 686] on input "Continue" at bounding box center [859, 678] width 155 height 30
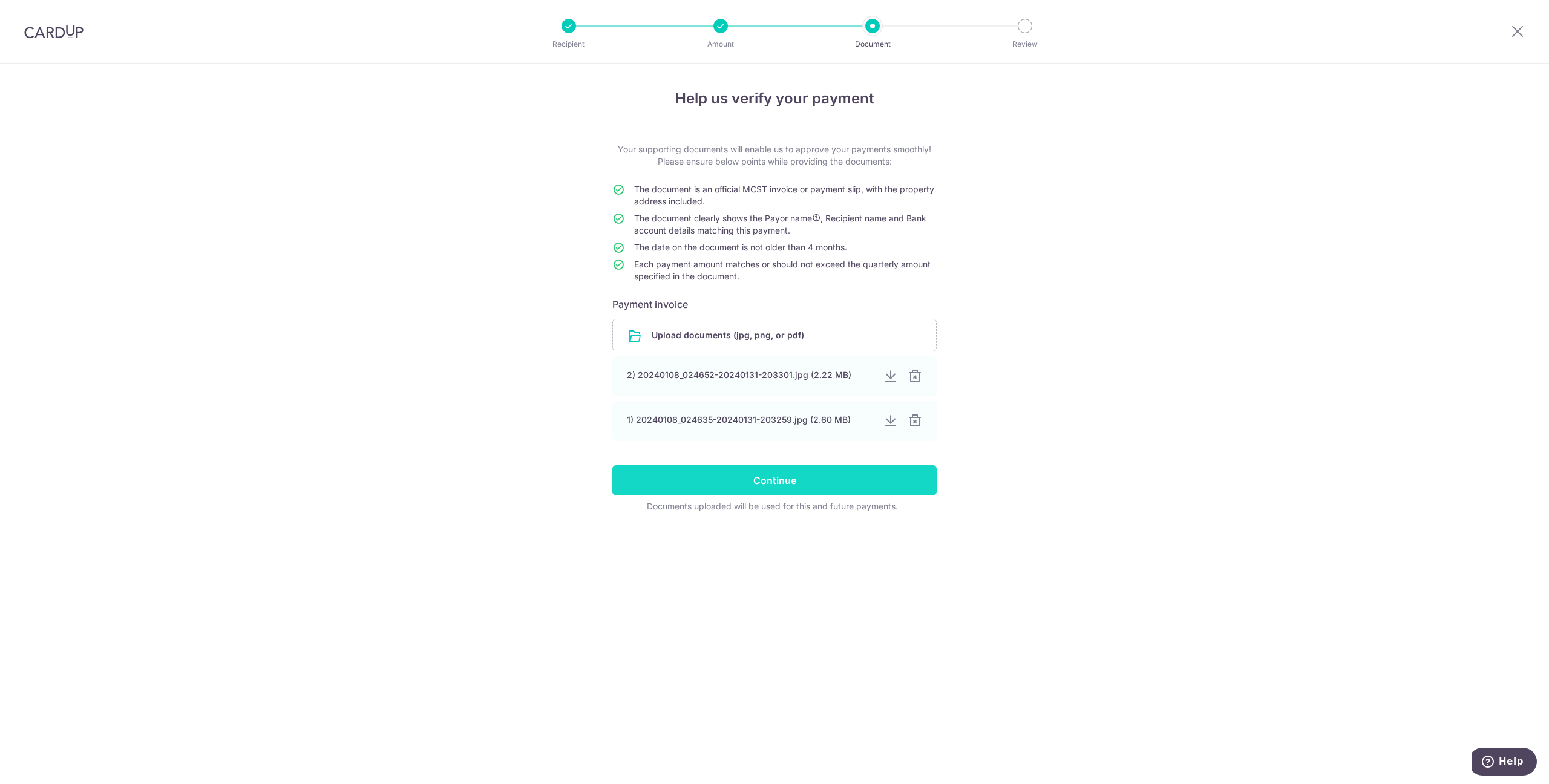
click at [759, 475] on input "Continue" at bounding box center [774, 479] width 325 height 30
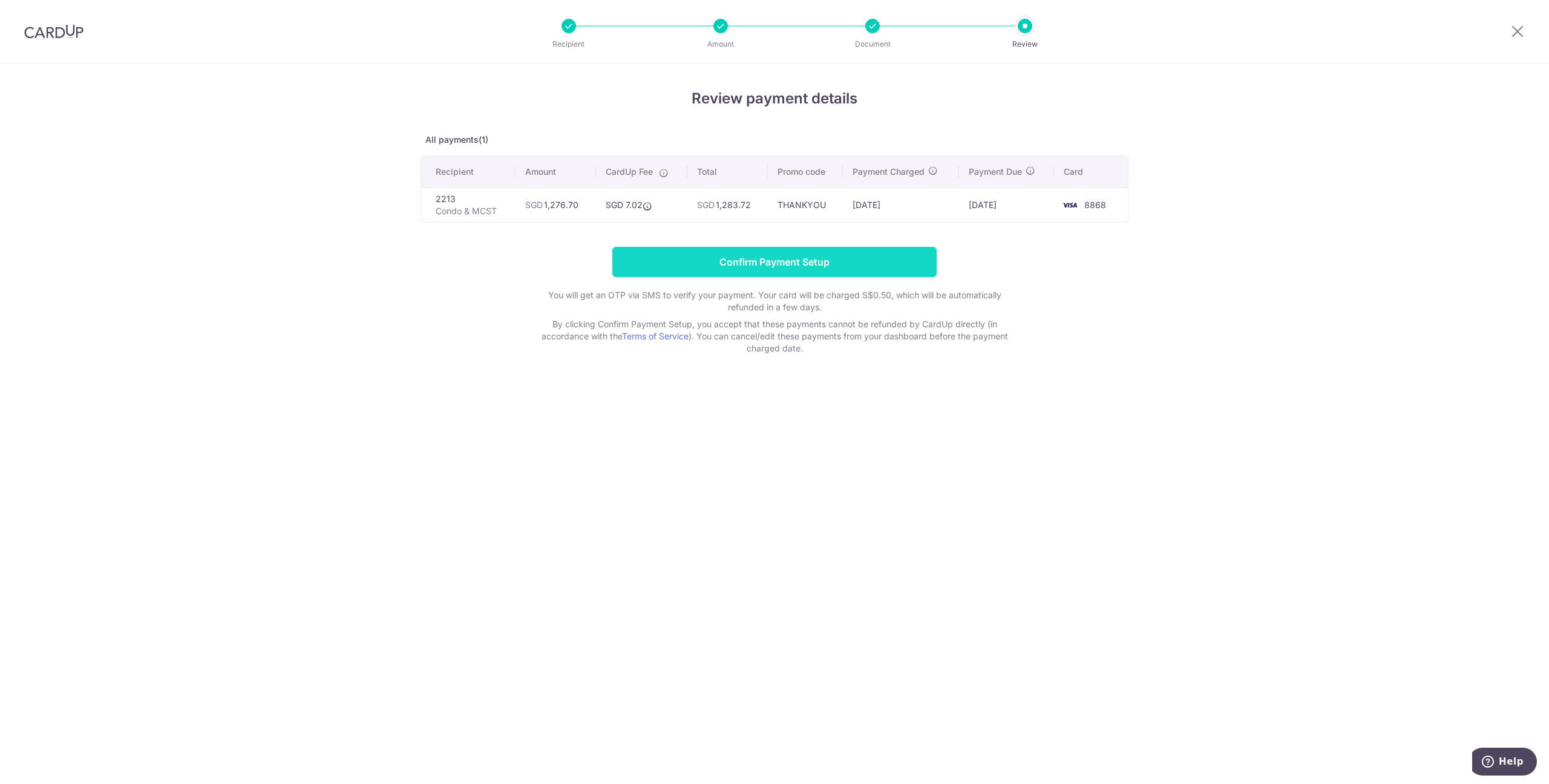
click at [853, 262] on input "Confirm Payment Setup" at bounding box center [774, 261] width 325 height 30
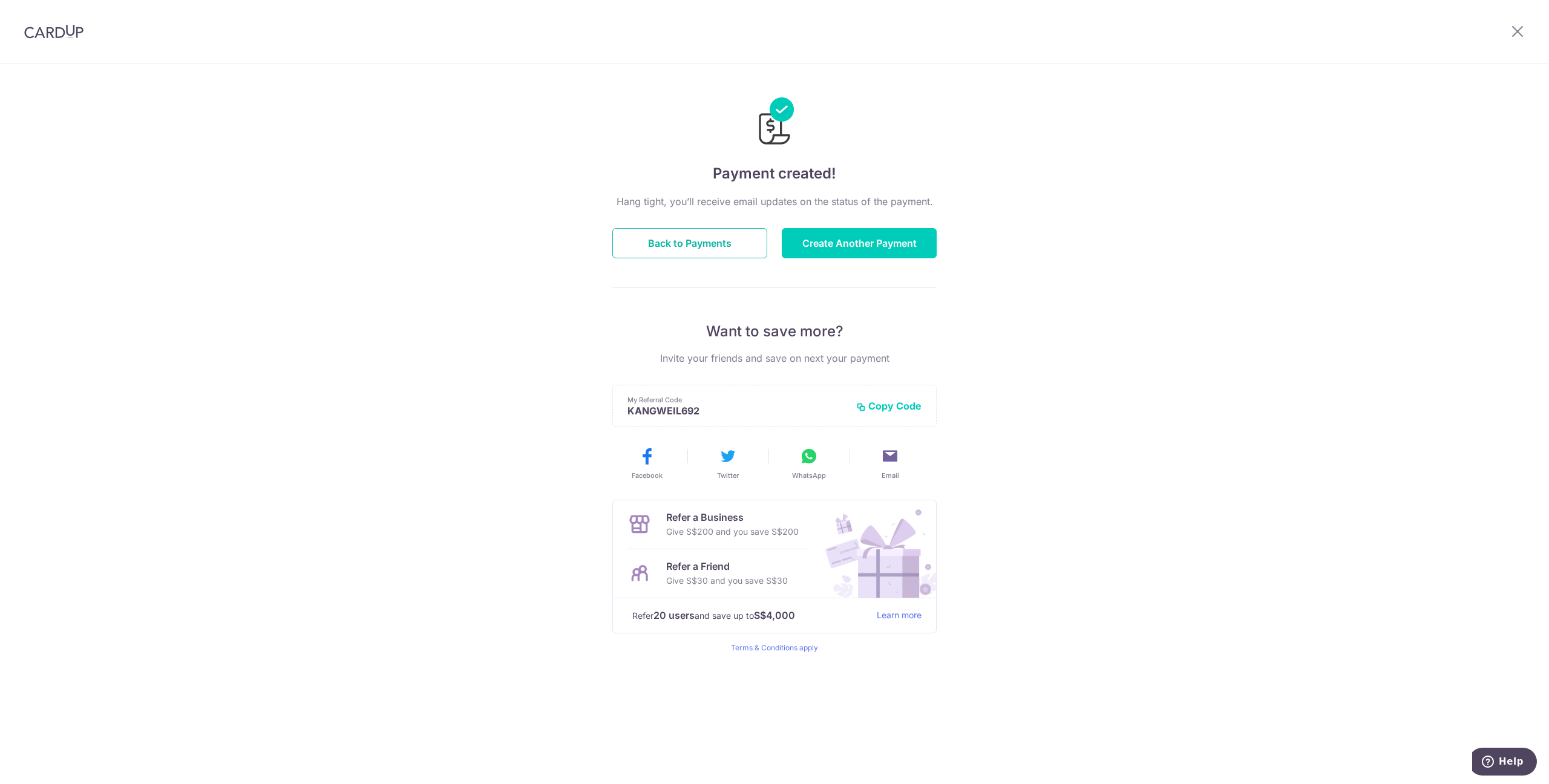
click at [723, 248] on button "Back to Payments" at bounding box center [689, 242] width 155 height 30
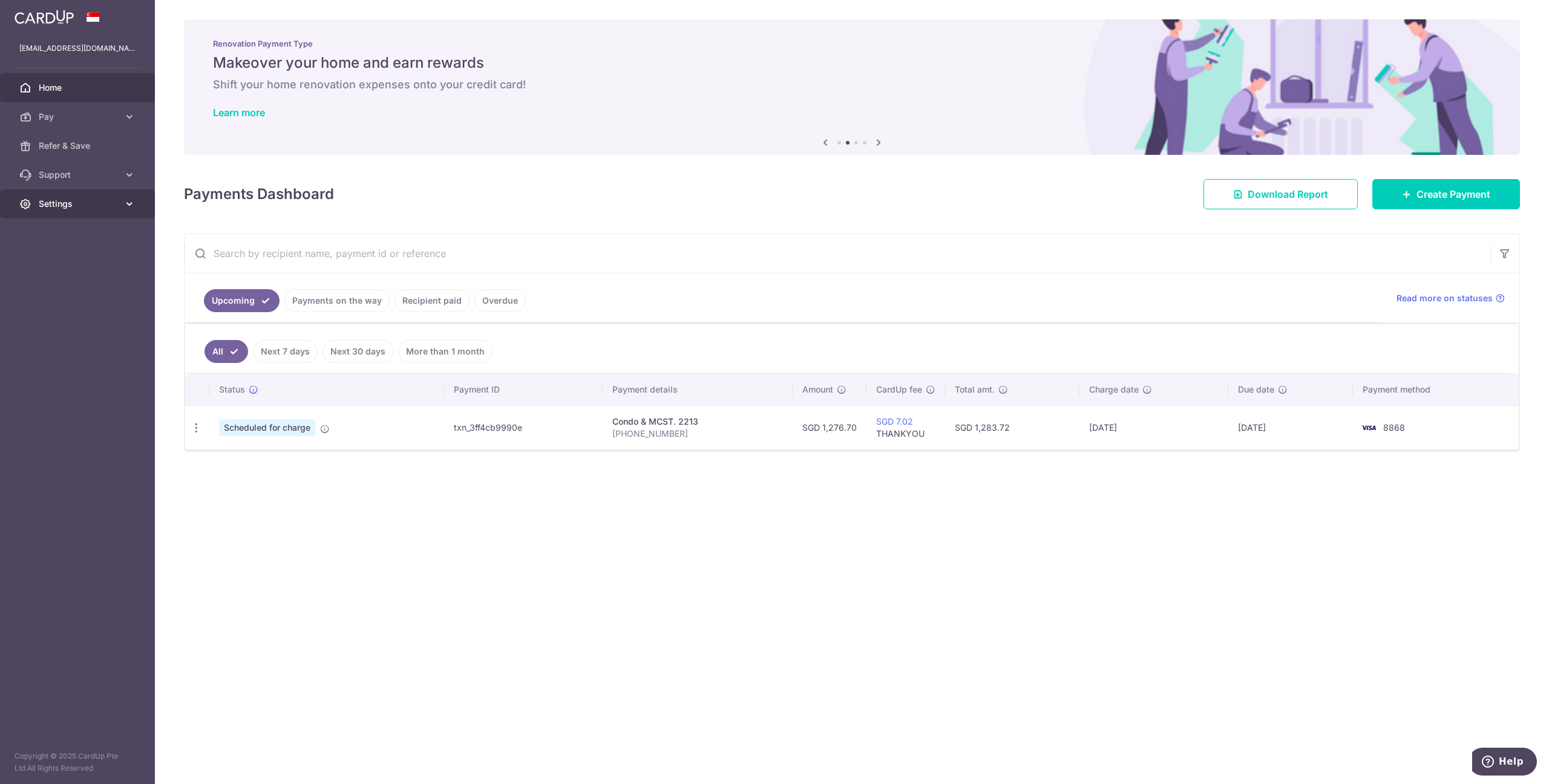
click at [68, 206] on span "Settings" at bounding box center [79, 204] width 80 height 12
click at [62, 258] on span "Logout" at bounding box center [79, 262] width 80 height 12
